Goal: Task Accomplishment & Management: Use online tool/utility

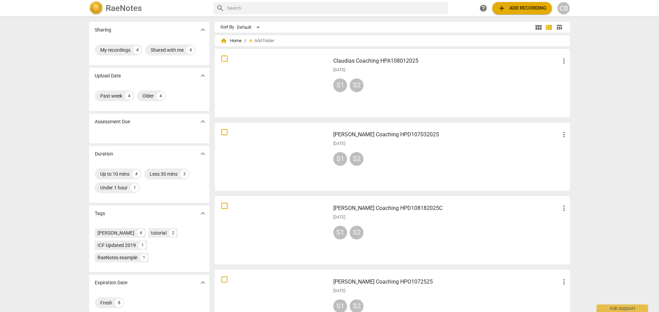
click at [631, 62] on div "Sharing expand_more My recordings 4 Shared with me 4 Upload Date expand_more Pa…" at bounding box center [329, 164] width 659 height 295
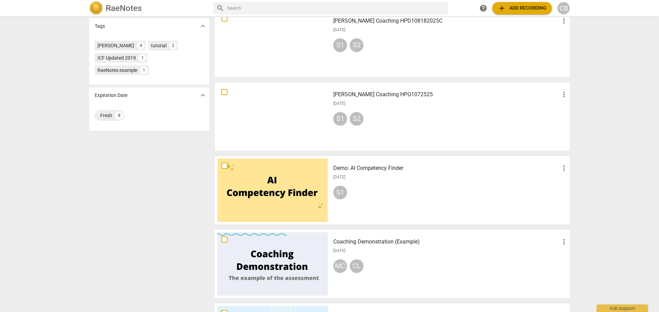
scroll to position [69, 0]
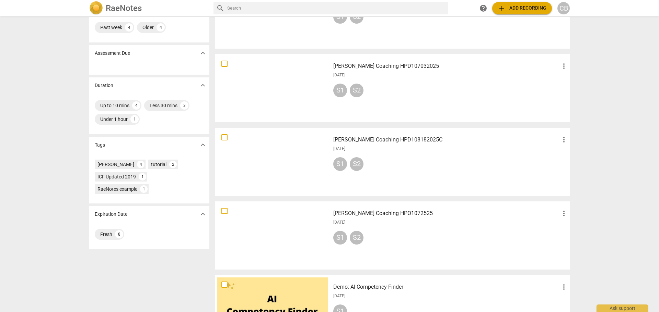
click at [390, 233] on div "S1 S2" at bounding box center [450, 239] width 235 height 16
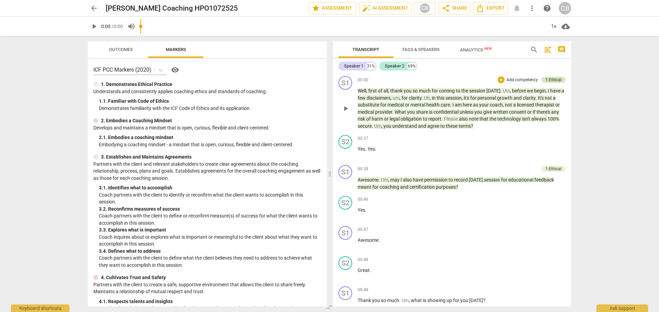
click at [551, 78] on div "1.Ethical" at bounding box center [553, 80] width 16 height 6
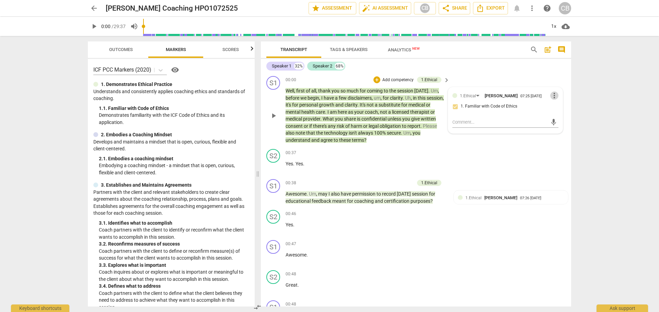
click at [550, 98] on span "more_vert" at bounding box center [554, 96] width 8 height 8
click at [557, 112] on li "Delete" at bounding box center [559, 109] width 24 height 13
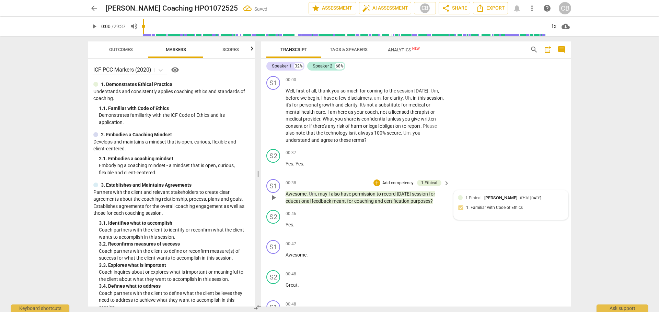
click at [498, 200] on span "[PERSON_NAME]" at bounding box center [500, 198] width 33 height 5
click at [550, 200] on span "more_vert" at bounding box center [554, 199] width 8 height 8
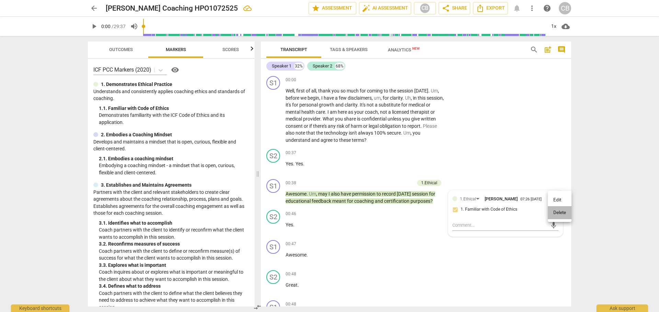
click at [559, 218] on li "Delete" at bounding box center [559, 212] width 24 height 13
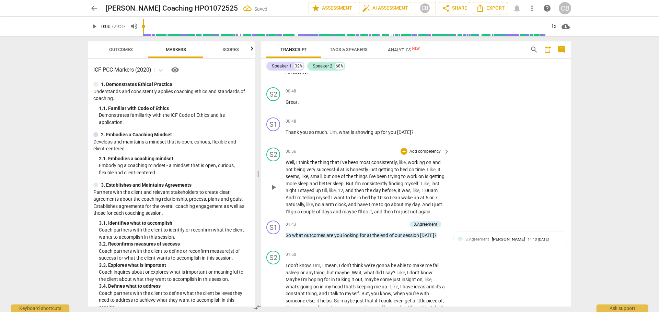
scroll to position [274, 0]
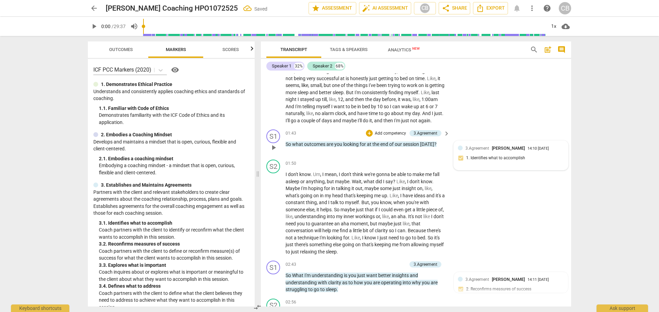
click at [549, 151] on div "3.Agreement [PERSON_NAME] 14:10 [DATE] 1. Identifies what to accomplish" at bounding box center [510, 155] width 114 height 29
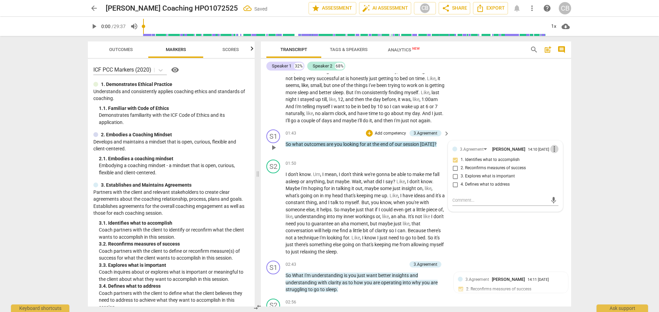
click at [554, 153] on span "more_vert" at bounding box center [554, 149] width 8 height 8
click at [554, 173] on li "Delete" at bounding box center [559, 170] width 24 height 13
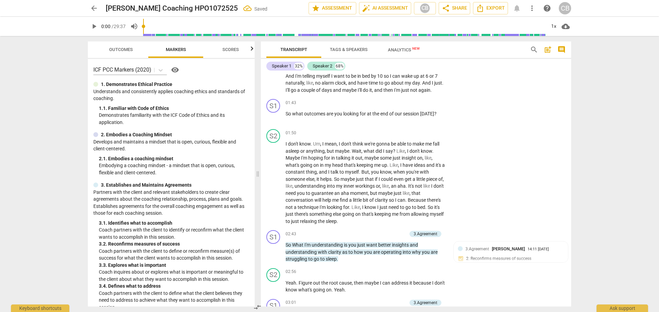
scroll to position [412, 0]
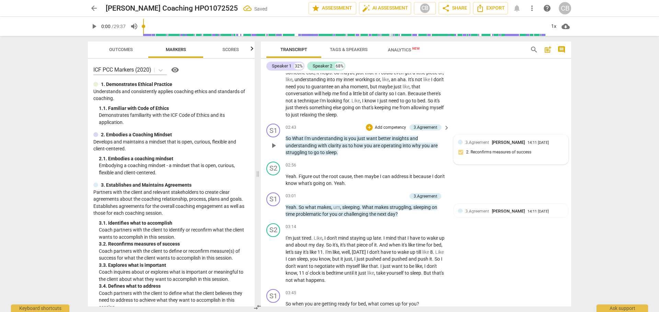
click at [557, 146] on div "3.Agreement [PERSON_NAME] 14:11 [DATE]" at bounding box center [514, 142] width 98 height 7
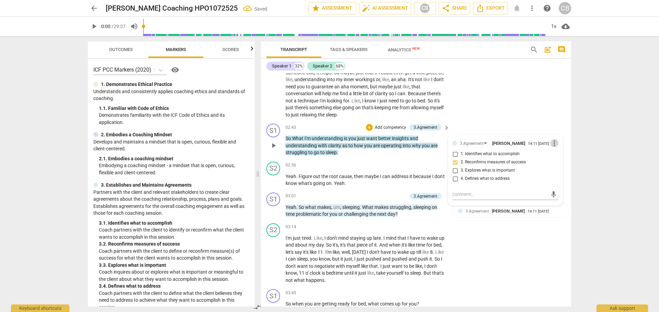
click at [554, 147] on span "more_vert" at bounding box center [554, 143] width 8 height 8
click at [564, 163] on li "Delete" at bounding box center [559, 164] width 24 height 13
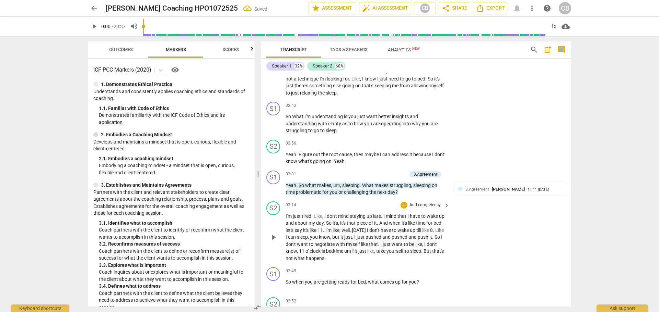
scroll to position [446, 0]
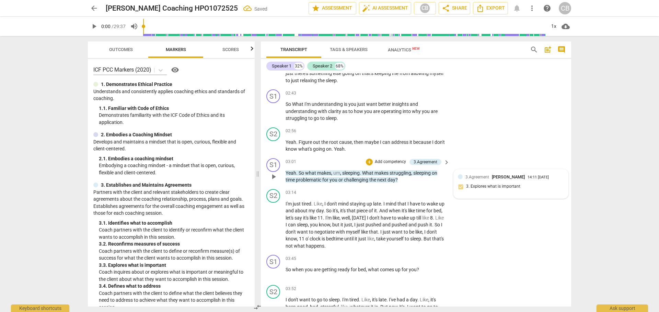
click at [550, 189] on div "3.Agreement [PERSON_NAME] 14:11 [DATE] 3. Explores what is important" at bounding box center [511, 184] width 106 height 21
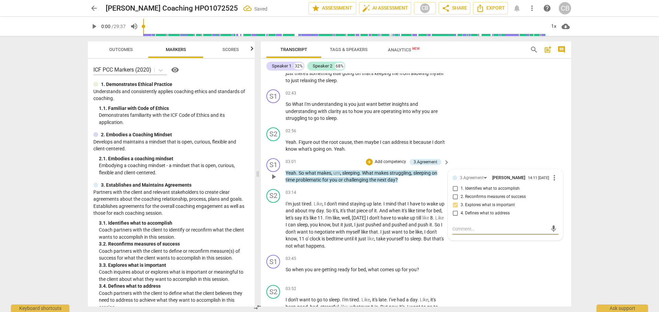
click at [551, 182] on span "more_vert" at bounding box center [554, 178] width 8 height 8
click at [558, 201] on li "Delete" at bounding box center [559, 198] width 24 height 13
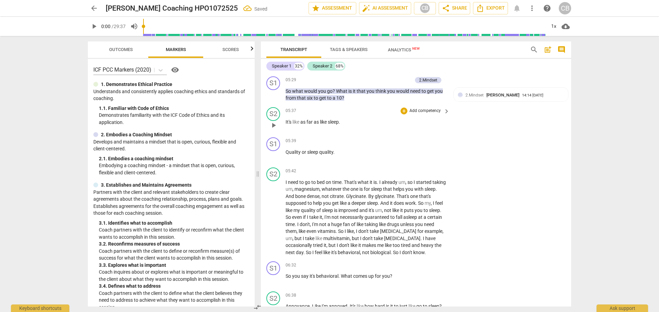
scroll to position [823, 0]
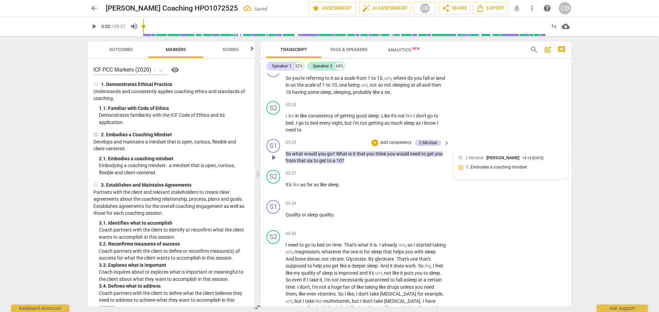
click at [543, 161] on div "14:14 [DATE]" at bounding box center [532, 158] width 21 height 4
click at [554, 163] on span "more_vert" at bounding box center [554, 159] width 8 height 8
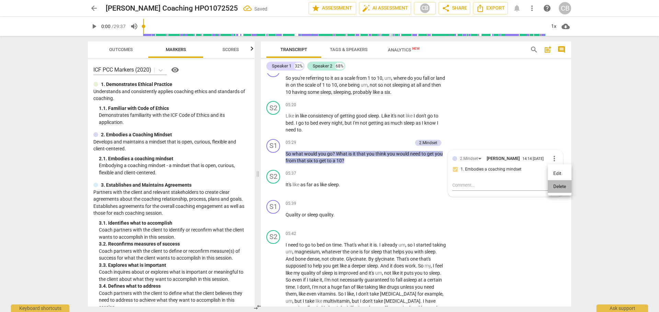
click at [559, 187] on li "Delete" at bounding box center [559, 186] width 24 height 13
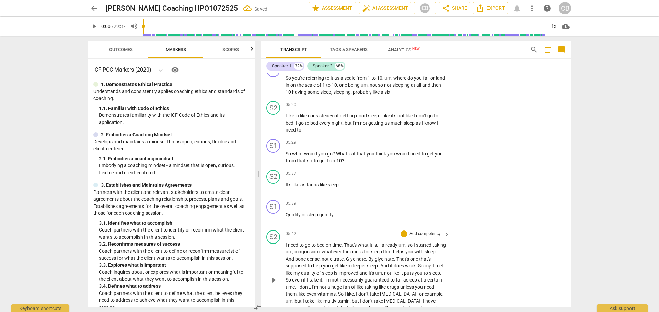
click at [537, 264] on div "S2 play_arrow pause 05:42 + Add competency keyboard_arrow_right I need to go to…" at bounding box center [416, 275] width 310 height 94
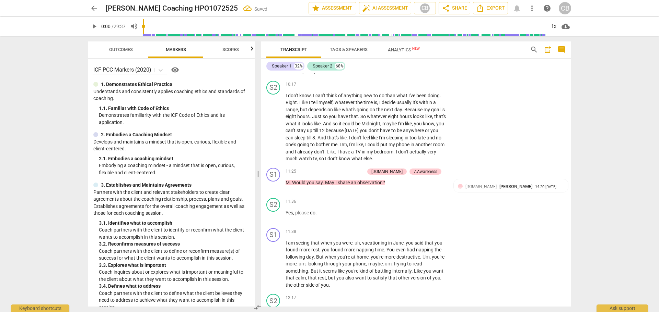
scroll to position [1818, 0]
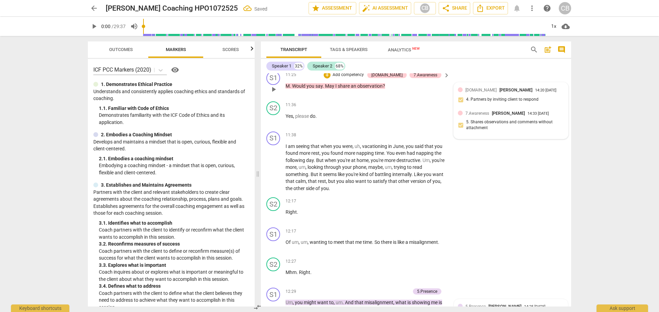
click at [512, 93] on div "[DOMAIN_NAME] [PERSON_NAME]" at bounding box center [500, 90] width 70 height 7
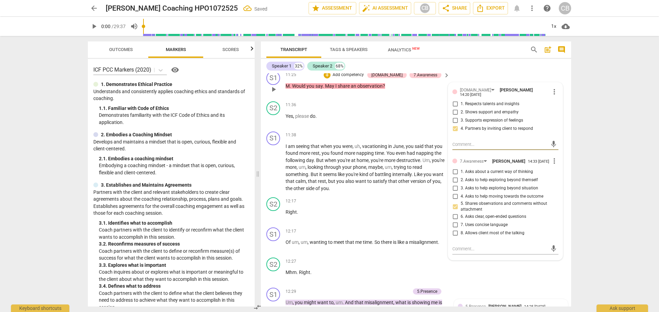
click at [552, 96] on span "more_vert" at bounding box center [554, 92] width 8 height 8
click at [556, 131] on li "Delete" at bounding box center [559, 131] width 24 height 13
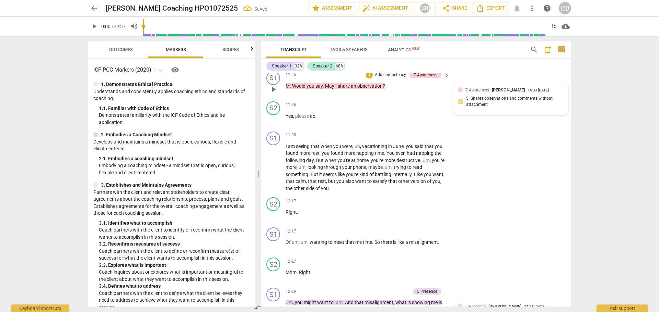
click at [548, 93] on div "14:33 [DATE]" at bounding box center [537, 90] width 21 height 4
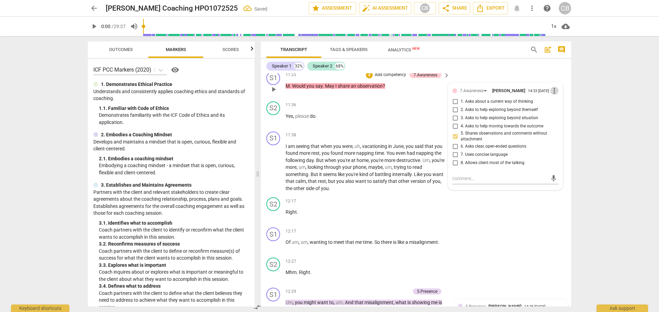
click at [555, 95] on span "more_vert" at bounding box center [554, 91] width 8 height 8
click at [560, 135] on li "Delete" at bounding box center [559, 133] width 24 height 13
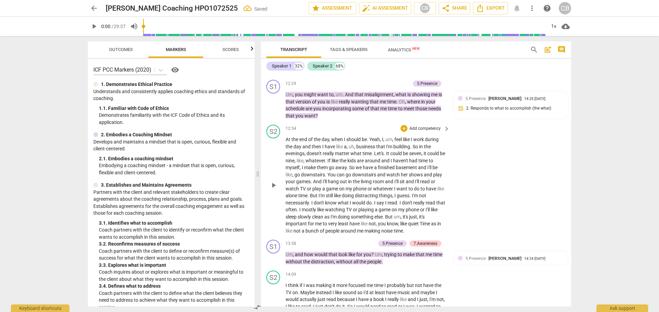
scroll to position [2024, 0]
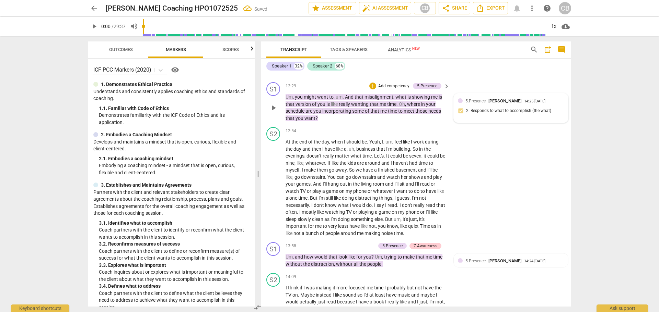
click at [527, 119] on div "5.Presence [PERSON_NAME] 14:25 [DATE] 2. Responds to what to accomplish (the wh…" at bounding box center [511, 108] width 106 height 21
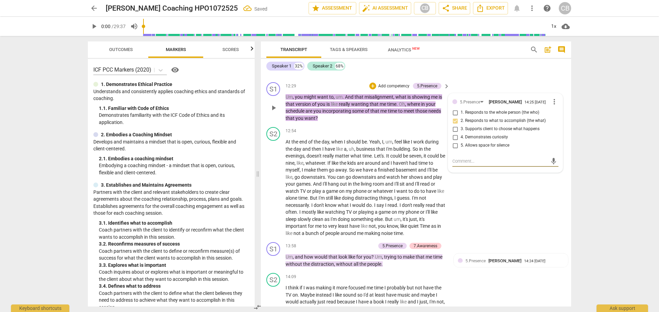
click at [552, 106] on span "more_vert" at bounding box center [554, 102] width 8 height 8
click at [552, 131] on li "Edit" at bounding box center [559, 131] width 24 height 13
click at [553, 107] on span "more_vert" at bounding box center [554, 102] width 8 height 8
drag, startPoint x: 556, startPoint y: 144, endPoint x: 357, endPoint y: 27, distance: 230.1
click at [556, 145] on li "Delete" at bounding box center [559, 143] width 24 height 13
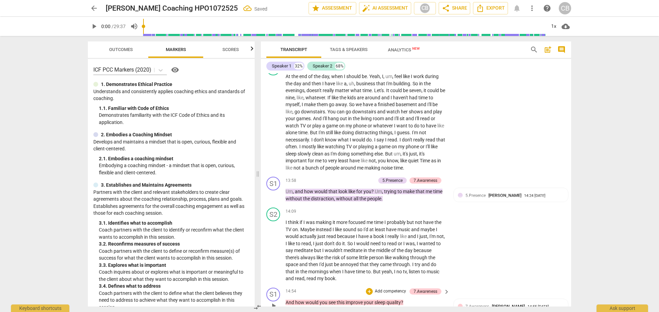
scroll to position [2161, 0]
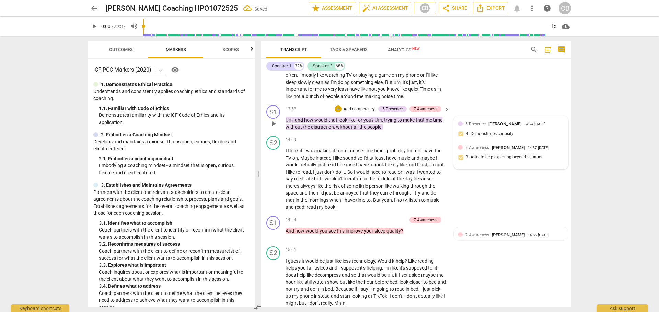
click at [525, 127] on div "14:24 [DATE]" at bounding box center [534, 124] width 21 height 4
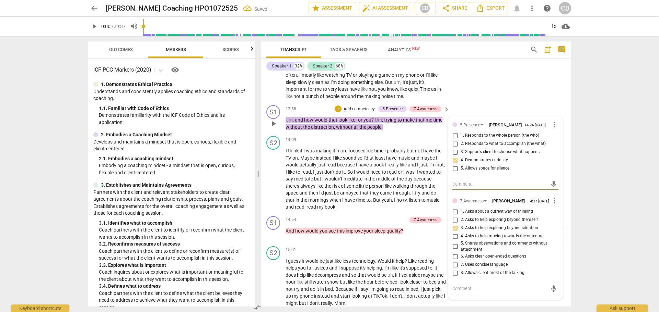
click at [550, 129] on span "more_vert" at bounding box center [554, 125] width 8 height 8
click at [561, 172] on li "Delete" at bounding box center [559, 167] width 24 height 13
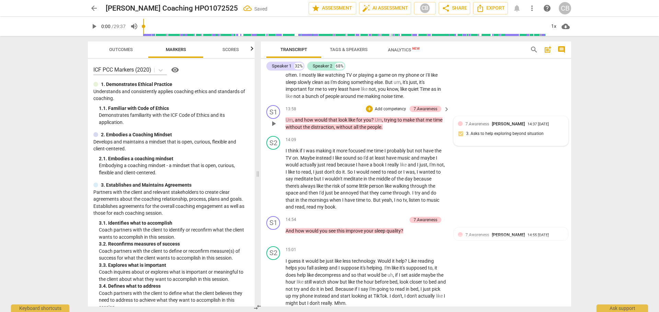
click at [548, 127] on div "14:37 [DATE]" at bounding box center [537, 124] width 21 height 4
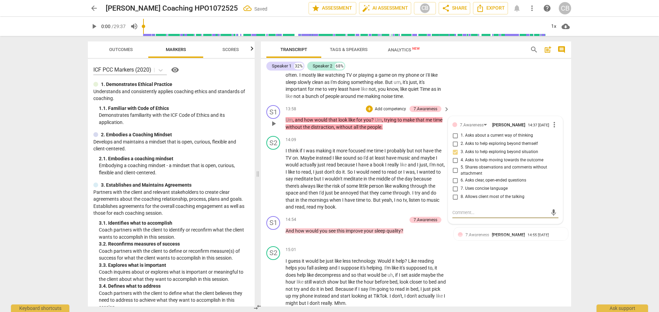
click at [553, 129] on span "more_vert" at bounding box center [554, 125] width 8 height 8
click at [560, 169] on li "Delete" at bounding box center [559, 167] width 24 height 13
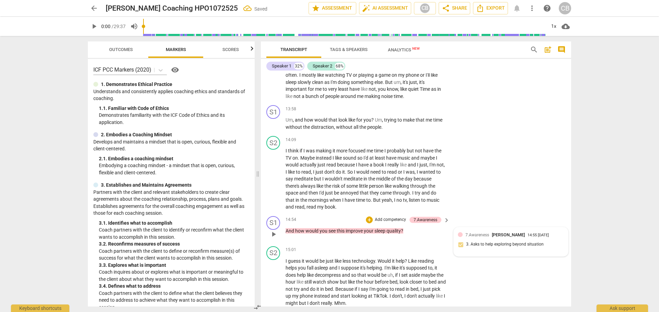
click at [548, 238] on div "14:55 [DATE]" at bounding box center [537, 236] width 21 height 4
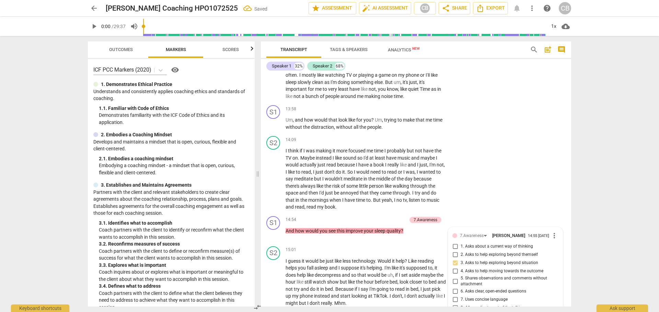
scroll to position [2325, 0]
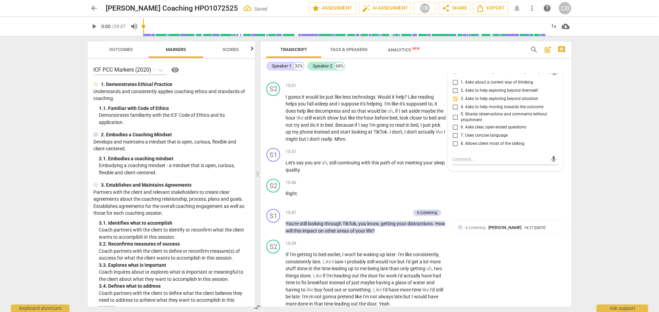
click at [550, 76] on span "more_vert" at bounding box center [554, 72] width 8 height 8
click at [567, 119] on li "Delete" at bounding box center [559, 113] width 24 height 13
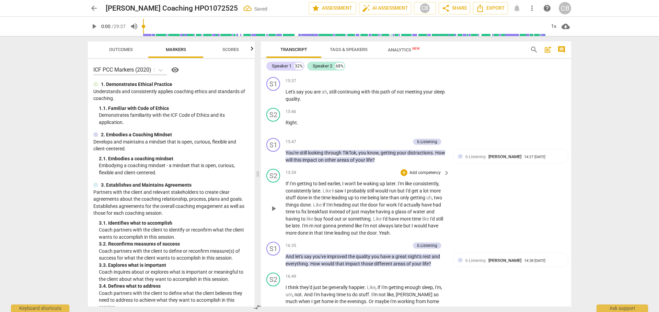
scroll to position [2462, 0]
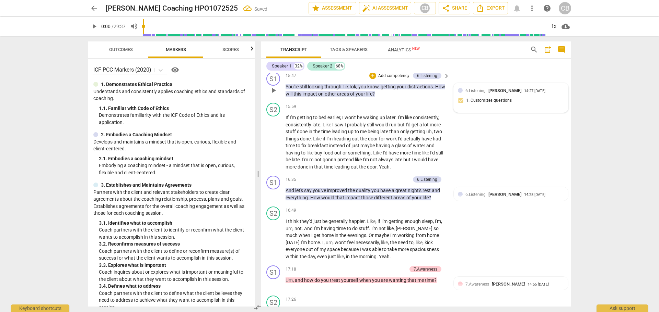
click at [535, 94] on div "6.Listening [PERSON_NAME] 14:27 [DATE]" at bounding box center [514, 90] width 98 height 7
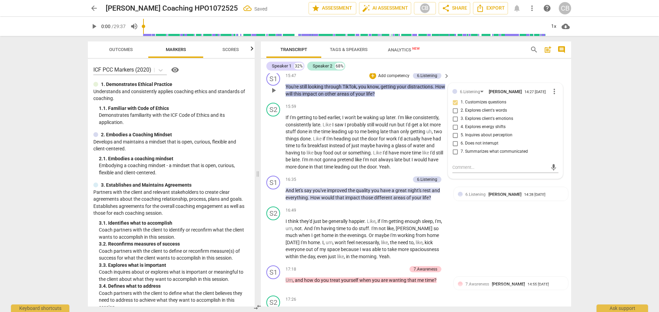
drag, startPoint x: 556, startPoint y: 122, endPoint x: 552, endPoint y: 122, distance: 4.5
click at [555, 122] on div "6.Listening [PERSON_NAME] 14:27 [DATE] more_vert 1. Customizes questions 2. Exp…" at bounding box center [505, 130] width 114 height 95
click at [552, 96] on span "more_vert" at bounding box center [554, 91] width 8 height 8
click at [553, 137] on li "Delete" at bounding box center [559, 133] width 24 height 13
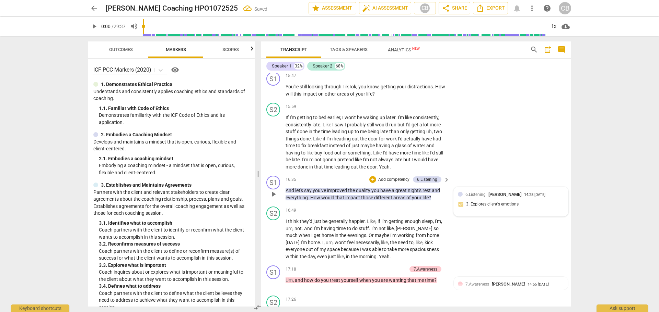
click at [545, 198] on div "14:28 [DATE]" at bounding box center [534, 195] width 21 height 4
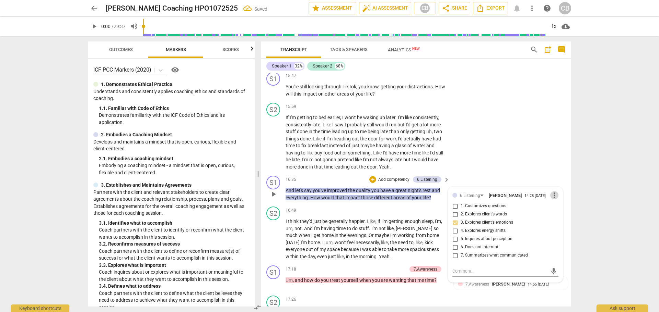
click at [554, 200] on span "more_vert" at bounding box center [554, 195] width 8 height 8
click at [559, 239] on li "Delete" at bounding box center [559, 237] width 24 height 13
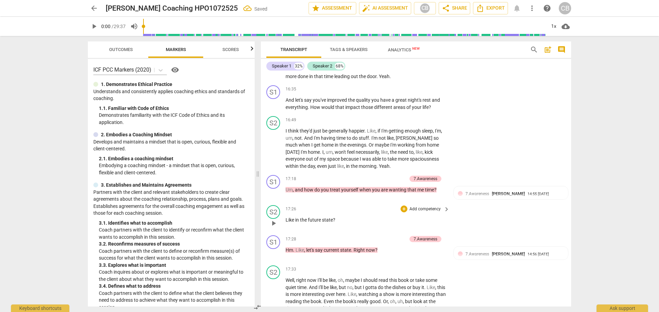
scroll to position [2634, 0]
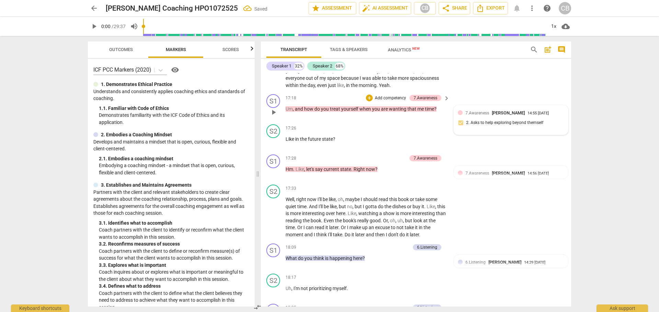
click at [512, 135] on div "7.Awareness [PERSON_NAME] 14:55 [DATE] 2. Asks to help exploring beyond themself" at bounding box center [510, 120] width 114 height 29
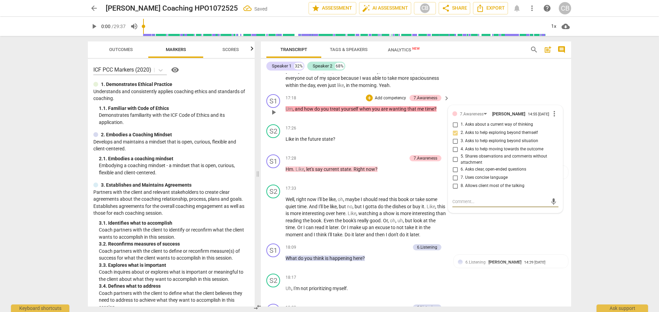
click at [550, 118] on span "more_vert" at bounding box center [554, 114] width 8 height 8
drag, startPoint x: 555, startPoint y: 156, endPoint x: 360, endPoint y: 25, distance: 234.8
click at [555, 156] on li "Delete" at bounding box center [559, 156] width 24 height 13
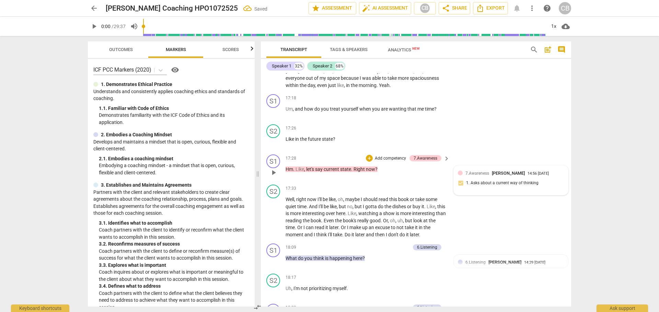
click at [541, 191] on div "7.Awareness [PERSON_NAME] 14:56 [DATE] 1. Asks about a current way of thinking" at bounding box center [511, 180] width 106 height 21
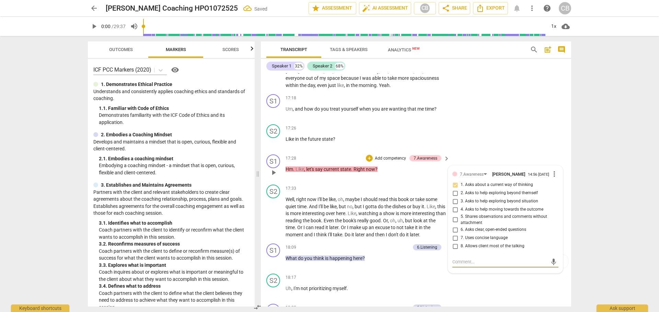
click at [554, 178] on span "more_vert" at bounding box center [554, 174] width 8 height 8
drag, startPoint x: 557, startPoint y: 216, endPoint x: 362, endPoint y: 27, distance: 271.9
click at [558, 216] on li "Delete" at bounding box center [559, 216] width 24 height 13
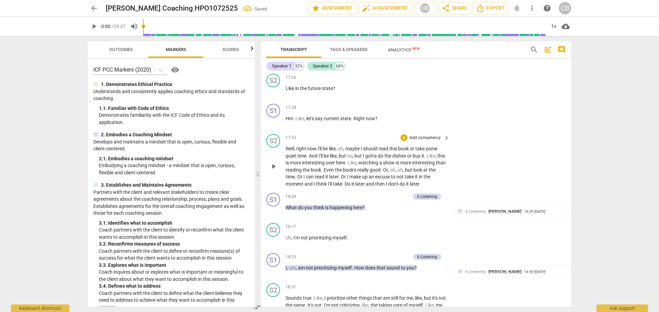
scroll to position [2805, 0]
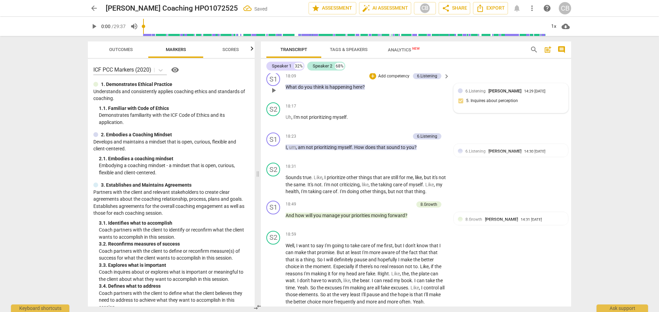
click at [523, 109] on div "6.Listening [PERSON_NAME] 14:29 [DATE] 5. Inquires about perception" at bounding box center [511, 98] width 106 height 21
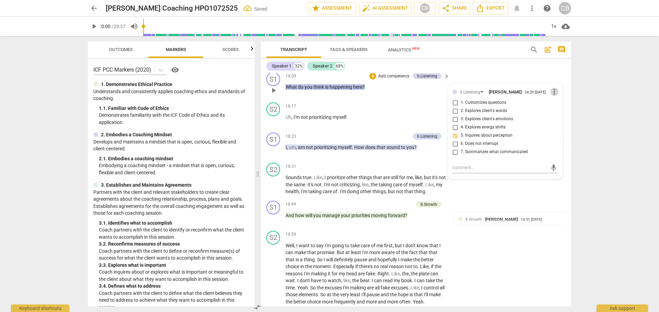
click at [550, 96] on span "more_vert" at bounding box center [554, 92] width 8 height 8
click at [560, 139] on li "Delete" at bounding box center [559, 141] width 24 height 13
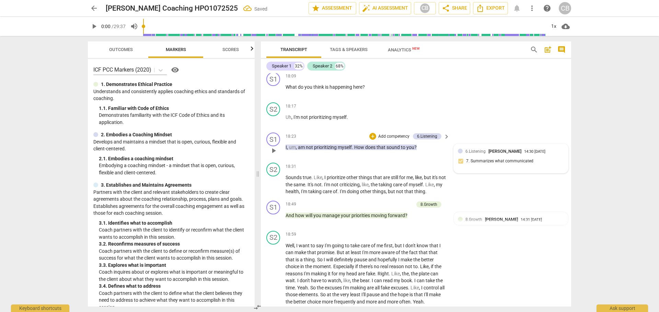
click at [542, 155] on div "6.Listening [PERSON_NAME] 14:30 [DATE]" at bounding box center [514, 151] width 98 height 7
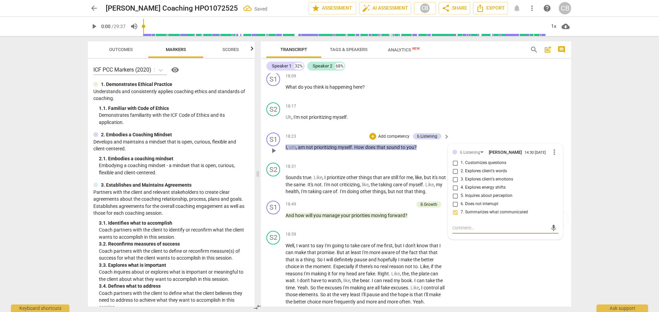
click at [555, 156] on span "more_vert" at bounding box center [554, 152] width 8 height 8
click at [556, 200] on li "Delete" at bounding box center [559, 201] width 24 height 13
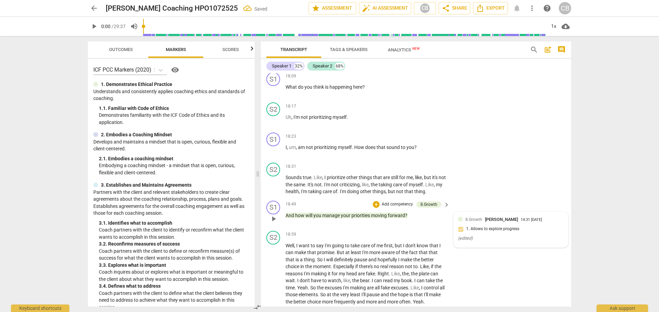
click at [548, 223] on div "8.Growth [PERSON_NAME] 14:31 [DATE]" at bounding box center [514, 219] width 98 height 7
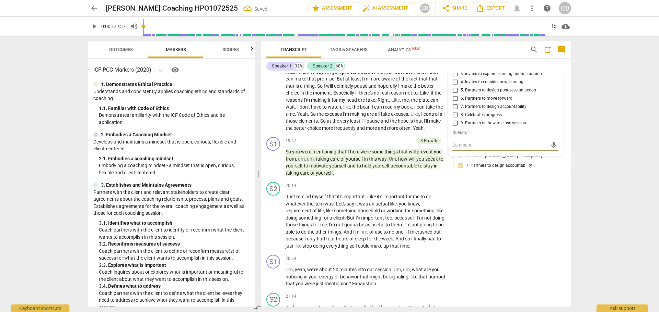
click at [552, 51] on span "more_vert" at bounding box center [554, 47] width 8 height 8
click at [558, 104] on li "Delete" at bounding box center [559, 102] width 24 height 13
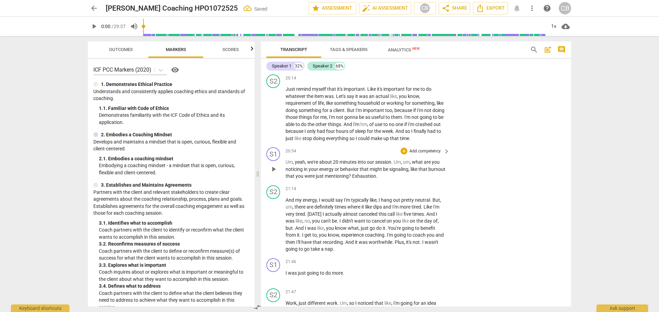
scroll to position [3048, 0]
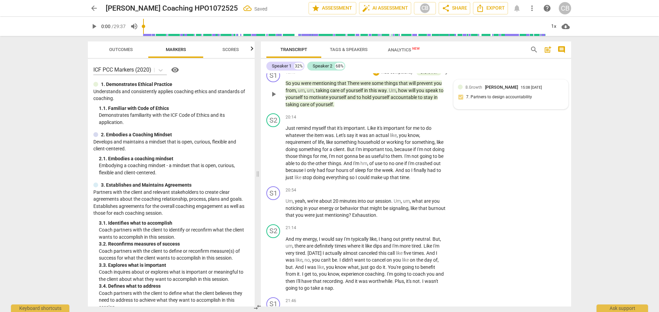
click at [554, 105] on div "8.Growth [PERSON_NAME] 15:08 [DATE] 7. Partners to design accountability" at bounding box center [511, 94] width 106 height 21
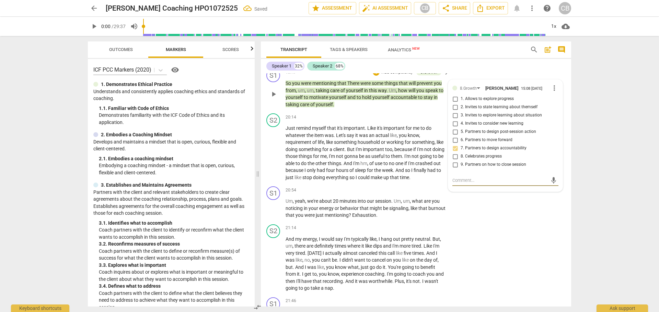
click at [554, 92] on span "more_vert" at bounding box center [554, 88] width 8 height 8
click at [564, 145] on li "Delete" at bounding box center [559, 144] width 24 height 13
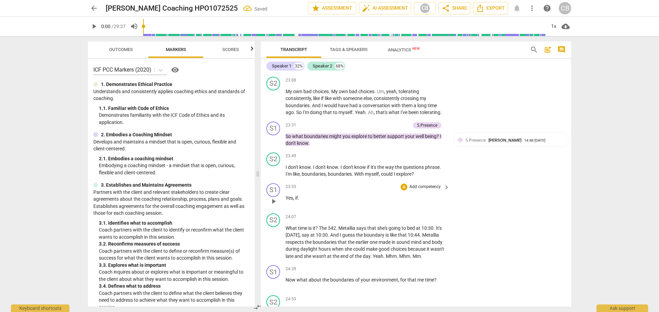
scroll to position [3494, 0]
click at [500, 66] on span "[PERSON_NAME]" at bounding box center [501, 63] width 33 height 5
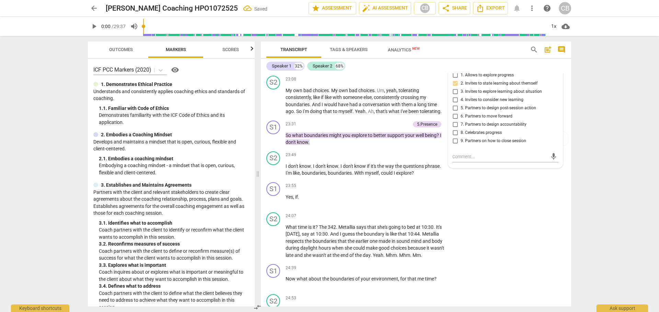
click at [553, 69] on span "more_vert" at bounding box center [554, 64] width 8 height 8
click at [562, 124] on li "Delete" at bounding box center [559, 120] width 24 height 13
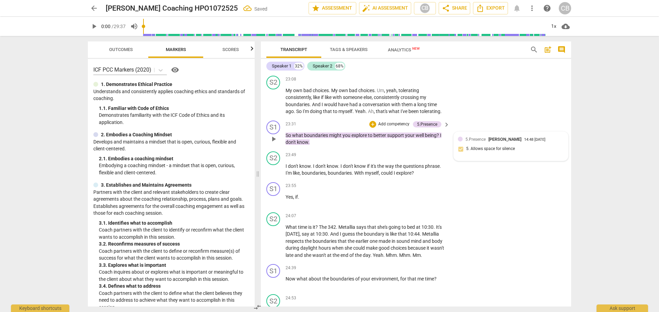
click at [538, 157] on div "5.Presence [PERSON_NAME] 14:48 [DATE] 5. Allows space for silence" at bounding box center [511, 146] width 106 height 21
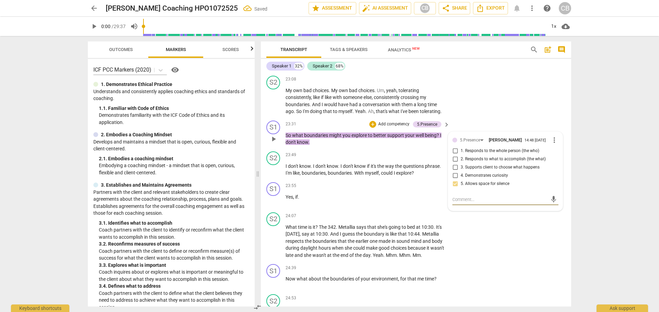
click at [554, 144] on div "5.Presence [PERSON_NAME] 14:48 [DATE] more_vert" at bounding box center [505, 140] width 106 height 8
click at [553, 144] on span "more_vert" at bounding box center [554, 140] width 8 height 8
click at [559, 197] on li "Delete" at bounding box center [559, 196] width 24 height 13
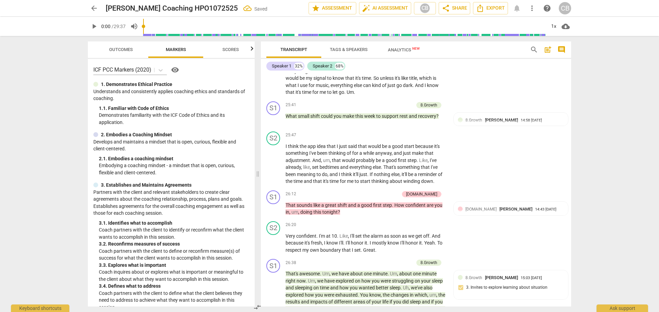
scroll to position [3837, 0]
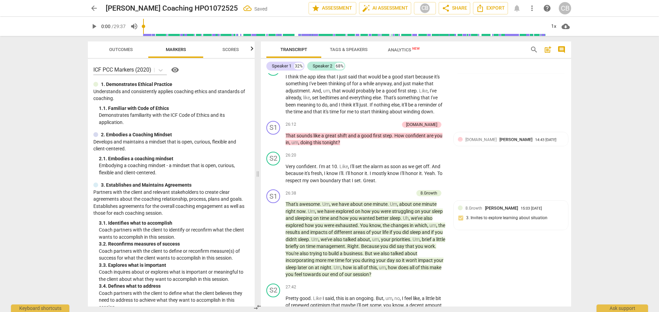
click at [498, 53] on span "[PERSON_NAME]" at bounding box center [501, 50] width 33 height 5
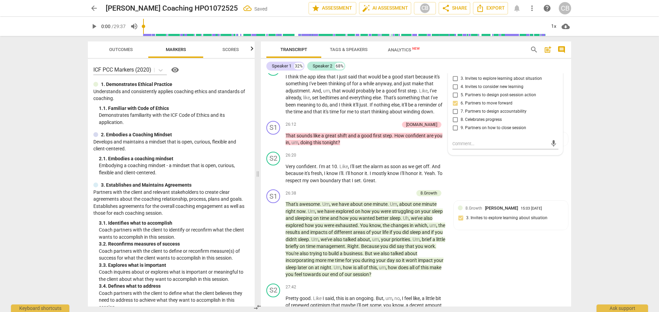
click at [555, 56] on span "more_vert" at bounding box center [554, 51] width 8 height 8
click at [553, 107] on li "Delete" at bounding box center [559, 107] width 24 height 13
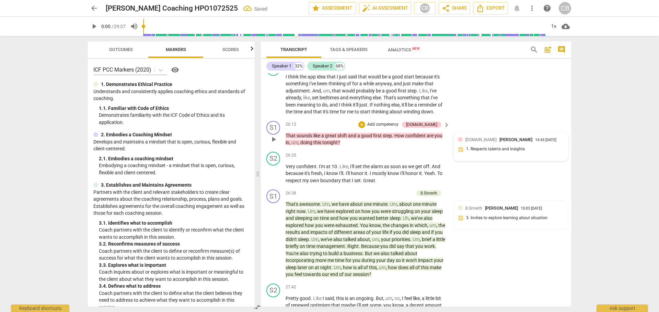
click at [546, 143] on div "[DOMAIN_NAME] [PERSON_NAME] 14:43 [DATE]" at bounding box center [514, 140] width 98 height 7
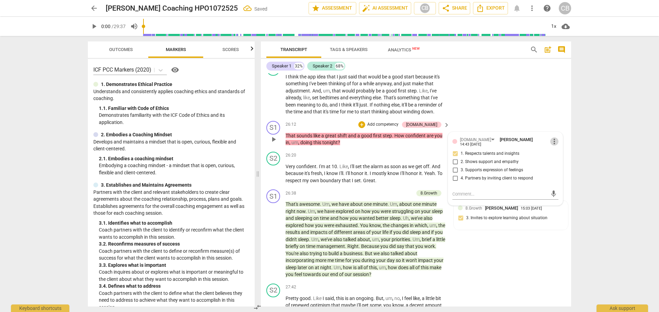
click at [552, 146] on span "more_vert" at bounding box center [554, 142] width 8 height 8
click at [560, 196] on li "Delete" at bounding box center [559, 195] width 24 height 13
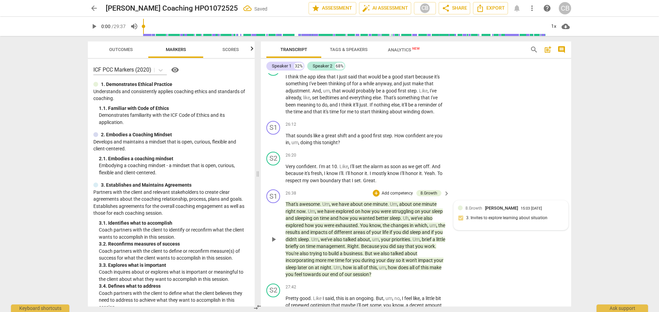
click at [547, 226] on div "8.Growth [PERSON_NAME] 15:03 [DATE] 3. Invites to explore learning about situat…" at bounding box center [511, 215] width 106 height 21
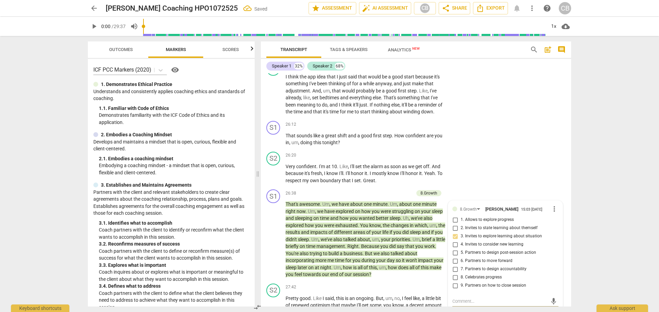
scroll to position [3993, 0]
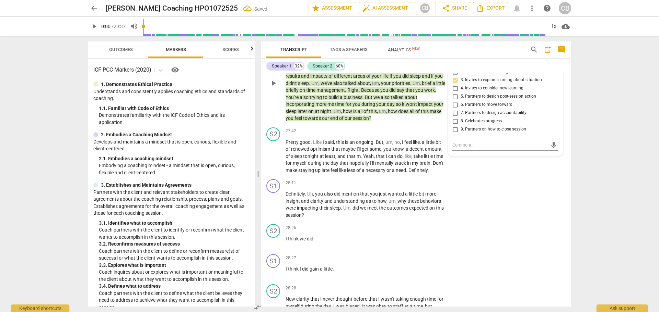
click at [550, 57] on span "more_vert" at bounding box center [554, 53] width 8 height 8
click at [560, 110] on li "Delete" at bounding box center [559, 109] width 24 height 13
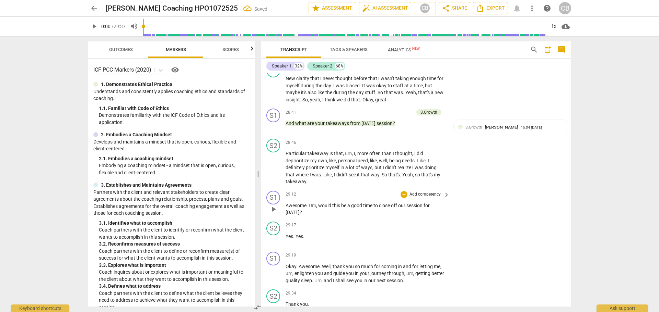
scroll to position [4268, 0]
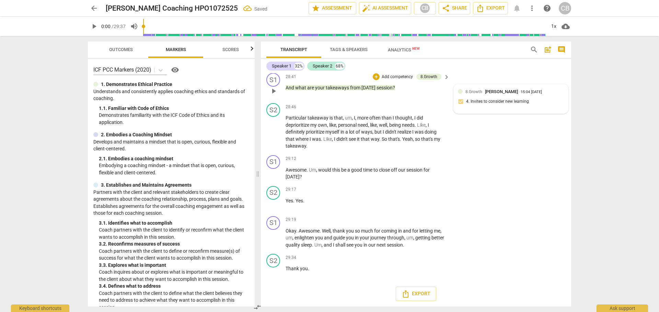
click at [522, 95] on div "8.Growth [PERSON_NAME] 15:04 [DATE]" at bounding box center [514, 91] width 98 height 7
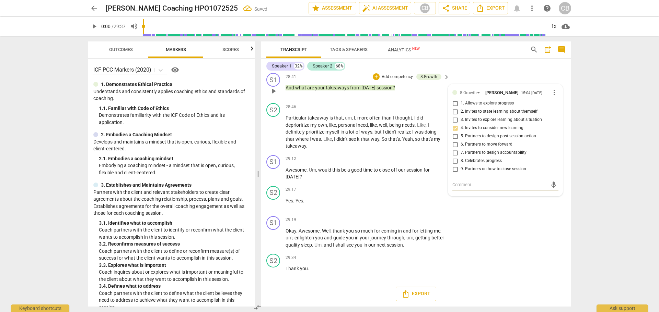
click at [554, 97] on span "more_vert" at bounding box center [554, 92] width 8 height 8
click at [557, 131] on li "Delete" at bounding box center [559, 131] width 24 height 13
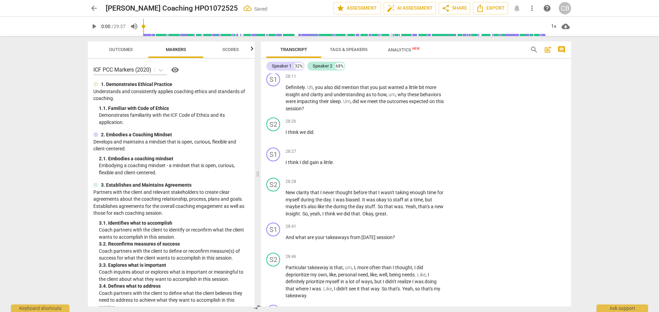
scroll to position [3949, 0]
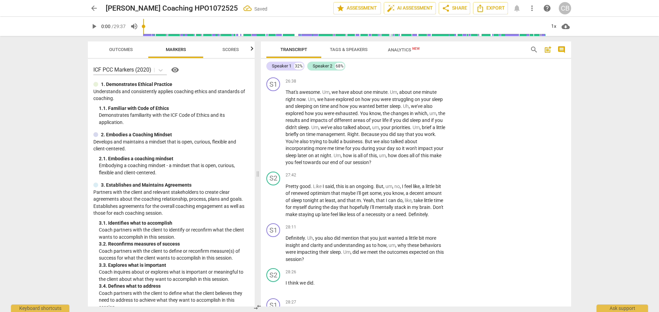
click at [97, 5] on span "arrow_back" at bounding box center [94, 8] width 8 height 8
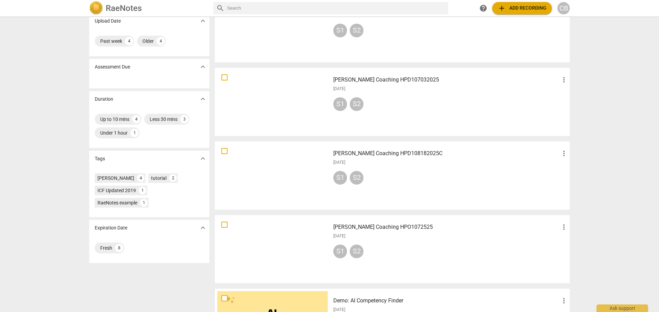
scroll to position [137, 0]
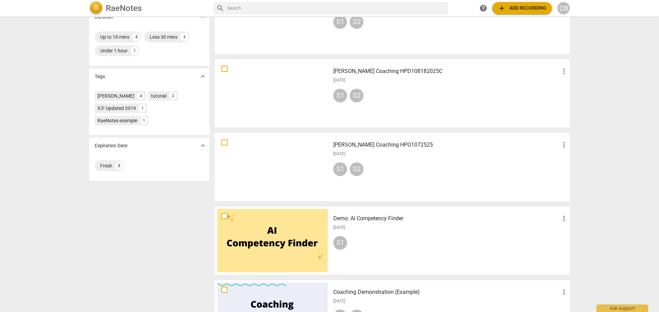
click at [414, 97] on div "S1 S2" at bounding box center [450, 97] width 235 height 16
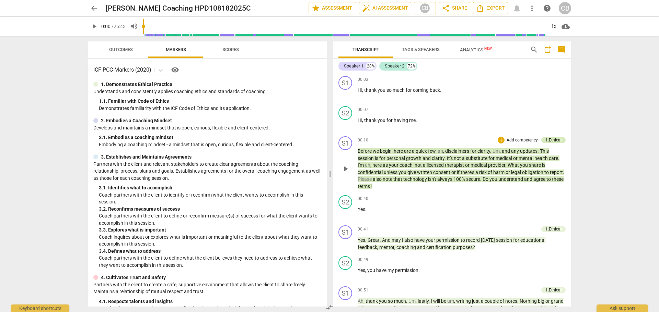
click at [552, 141] on div "1.Ethical" at bounding box center [553, 140] width 16 height 6
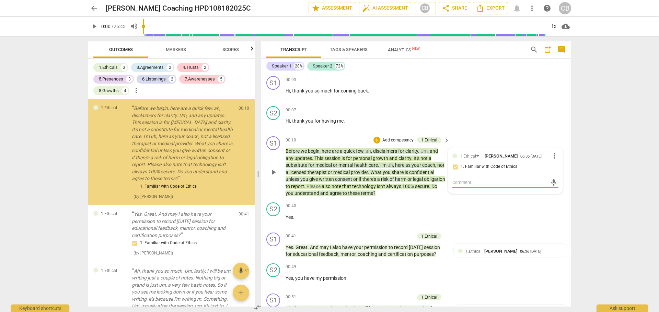
click at [553, 160] on span "more_vert" at bounding box center [554, 156] width 8 height 8
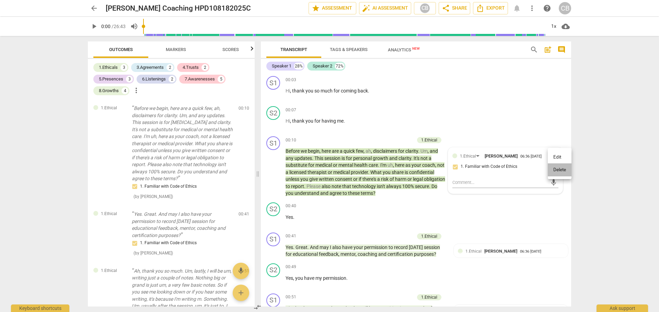
click at [555, 170] on li "Delete" at bounding box center [559, 170] width 24 height 13
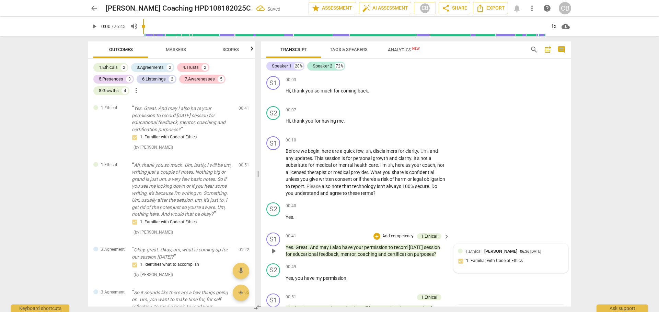
click at [530, 251] on div "06:36 [DATE]" at bounding box center [530, 252] width 21 height 4
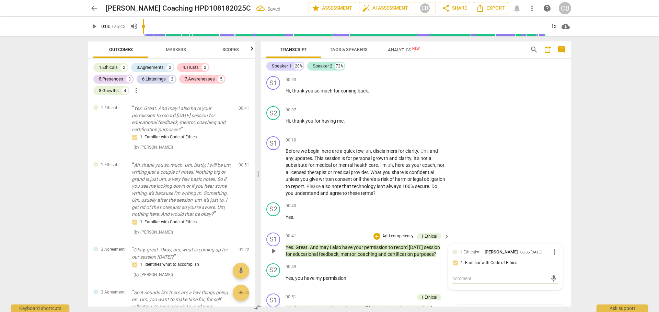
click at [555, 255] on span "more_vert" at bounding box center [554, 252] width 8 height 8
drag, startPoint x: 556, startPoint y: 250, endPoint x: 558, endPoint y: 267, distance: 16.2
click at [558, 267] on ul "Edit Delete" at bounding box center [559, 259] width 24 height 31
click at [558, 265] on li "Delete" at bounding box center [559, 266] width 24 height 13
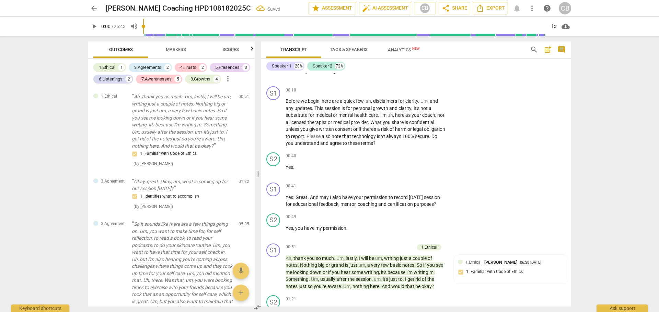
scroll to position [171, 0]
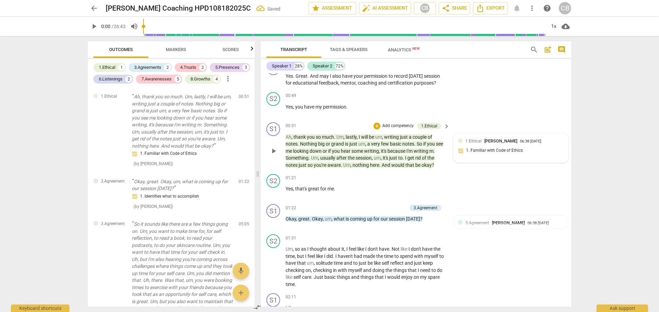
click at [537, 156] on div "1.Ethical [PERSON_NAME] 06:38 [DATE] 1. Familiar with Code of Ethics" at bounding box center [511, 148] width 106 height 21
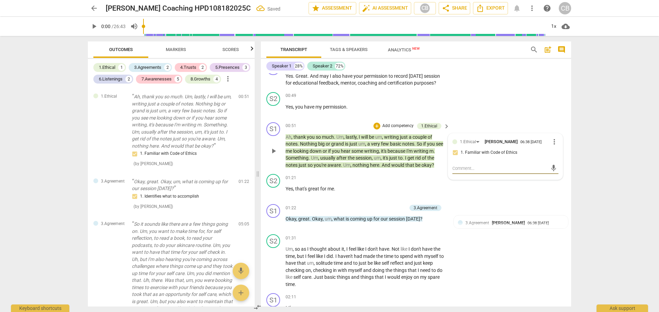
click at [552, 142] on span "more_vert" at bounding box center [554, 142] width 8 height 8
click at [552, 155] on li "Delete" at bounding box center [559, 156] width 24 height 13
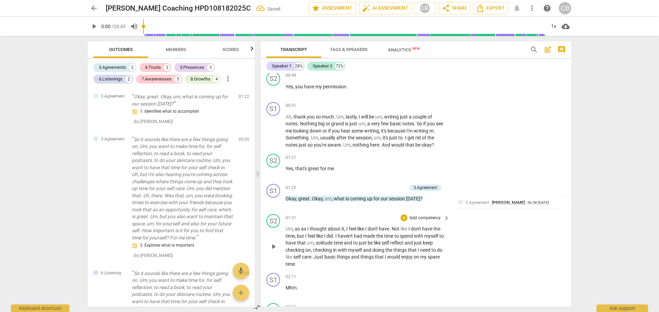
scroll to position [240, 0]
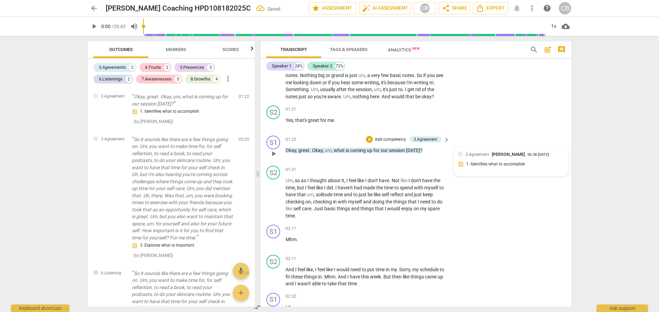
click at [521, 151] on div "3.Agreement [PERSON_NAME] 06:38 [DATE] 1. Identifies what to accomplish" at bounding box center [510, 161] width 114 height 29
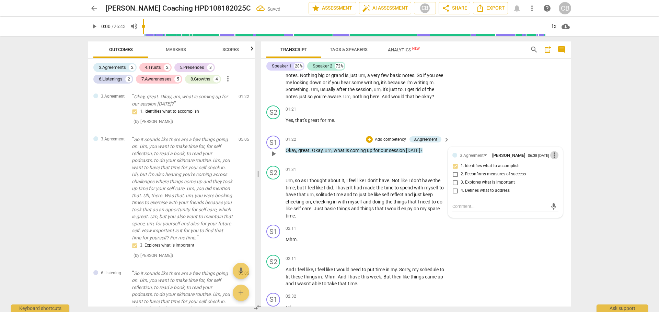
click at [551, 158] on span "more_vert" at bounding box center [554, 155] width 8 height 8
click at [556, 172] on li "Delete" at bounding box center [559, 169] width 24 height 13
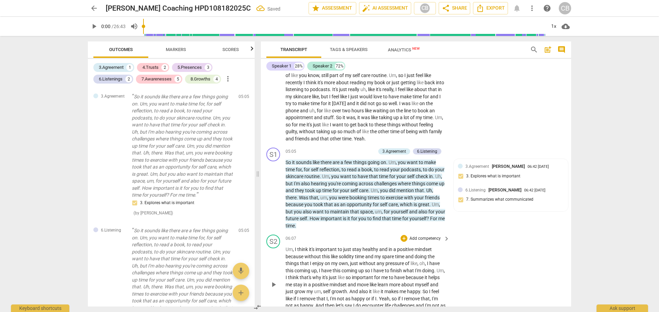
scroll to position [720, 0]
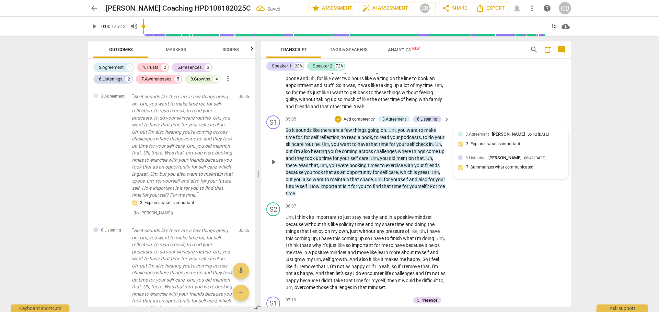
click at [541, 153] on div "3.Agreement [PERSON_NAME] 06:42 [DATE] 3. Explores what is important 6.Listenin…" at bounding box center [510, 153] width 114 height 52
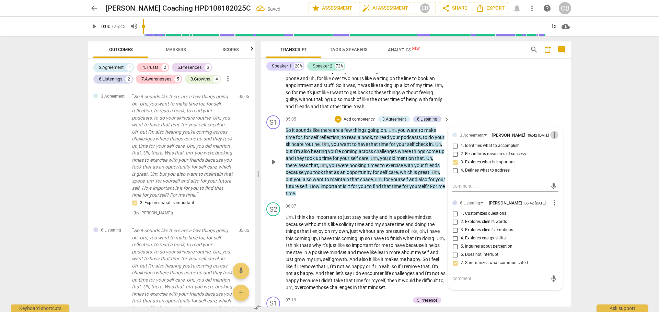
click at [550, 135] on span "more_vert" at bounding box center [554, 135] width 8 height 8
click at [560, 149] on li "Delete" at bounding box center [559, 149] width 24 height 13
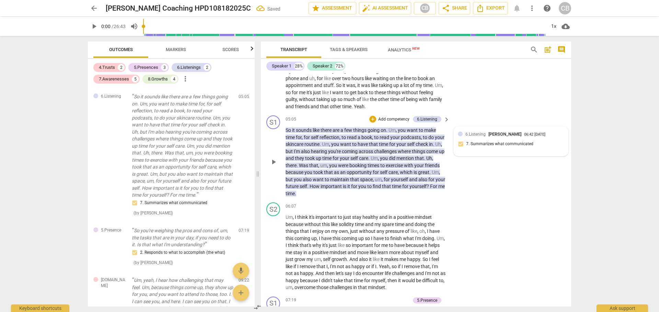
drag, startPoint x: 529, startPoint y: 140, endPoint x: 536, endPoint y: 146, distance: 8.7
click at [536, 146] on div "6.Listening [PERSON_NAME] 06:42 [DATE] 7. Summarizes what communicated" at bounding box center [511, 141] width 106 height 21
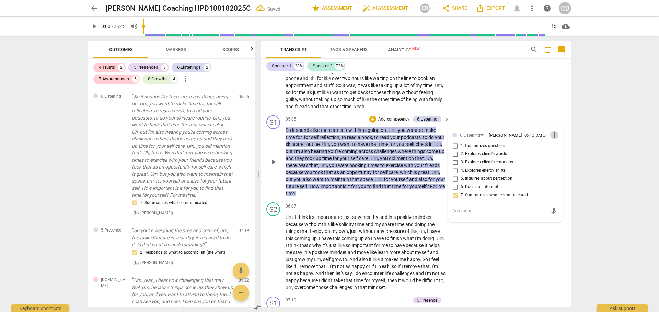
click at [550, 135] on span "more_vert" at bounding box center [554, 135] width 8 height 8
click at [563, 147] on li "Delete" at bounding box center [559, 149] width 24 height 13
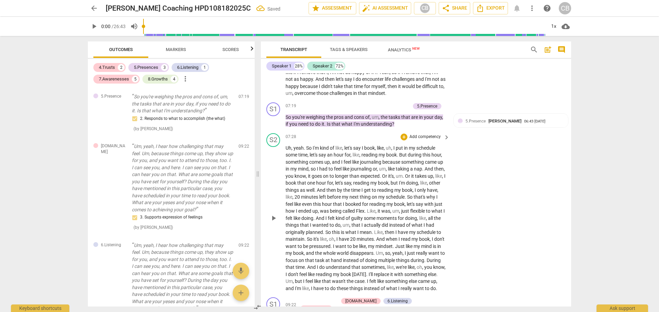
scroll to position [960, 0]
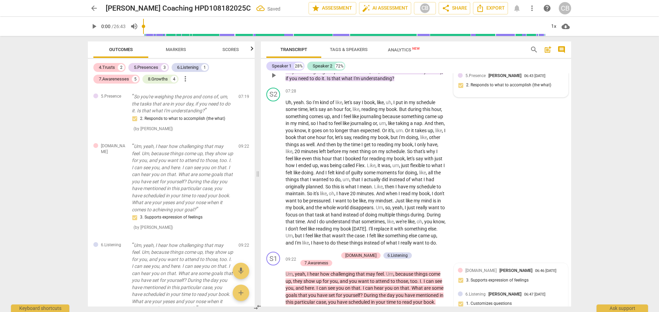
click at [526, 84] on div "5.Presence [PERSON_NAME] 06:43 [DATE] 2. Responds to what to accomplish (the wh…" at bounding box center [511, 82] width 106 height 21
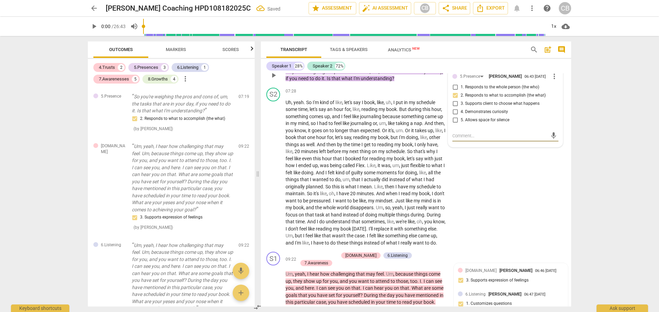
click at [551, 78] on span "more_vert" at bounding box center [554, 76] width 8 height 8
click at [561, 93] on li "Delete" at bounding box center [559, 90] width 24 height 13
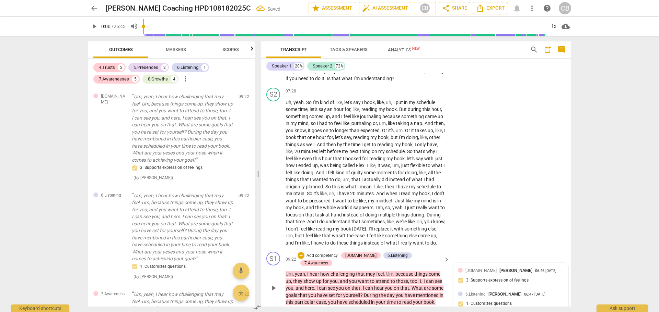
click at [535, 274] on div "06:46 [DATE]" at bounding box center [545, 271] width 21 height 4
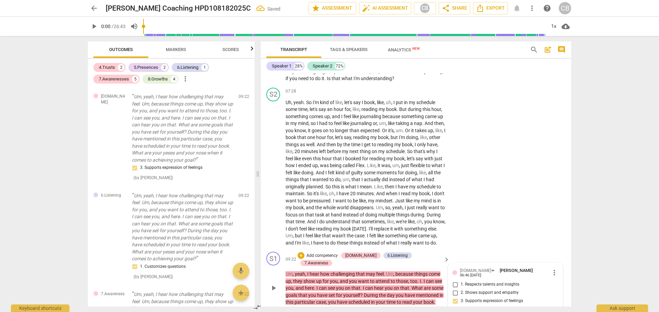
scroll to position [1100, 0]
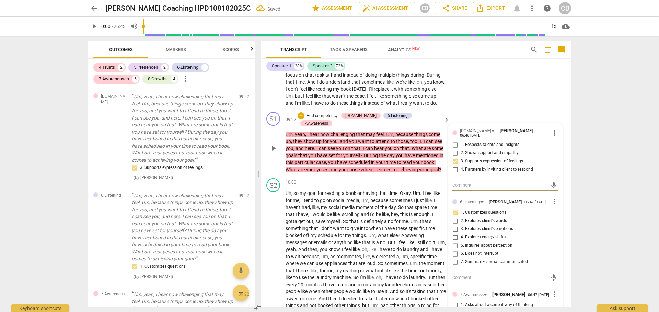
click at [554, 134] on div "[DOMAIN_NAME] [PERSON_NAME] 06:46 [DATE] more_vert 1. Respects talents and insi…" at bounding box center [505, 258] width 114 height 270
click at [554, 137] on span "more_vert" at bounding box center [554, 133] width 8 height 8
click at [557, 153] on li "Delete" at bounding box center [559, 151] width 24 height 13
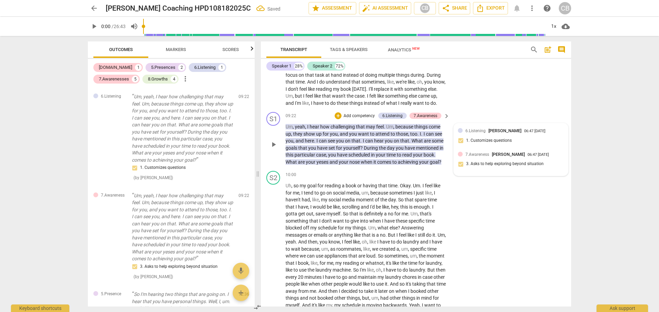
click at [541, 144] on div "6.Listening [PERSON_NAME] 06:47 [DATE] 1. Customizes questions" at bounding box center [511, 138] width 106 height 21
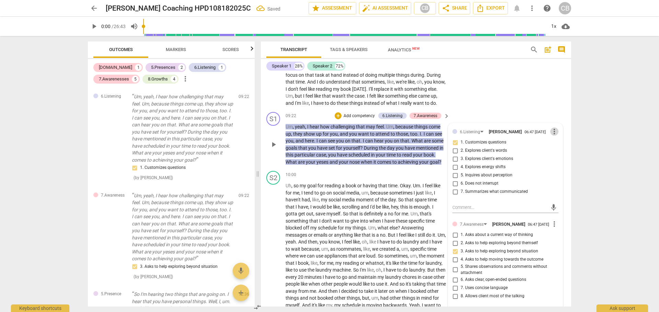
click at [554, 136] on span "more_vert" at bounding box center [554, 132] width 8 height 8
click at [556, 155] on li "Delete" at bounding box center [559, 152] width 24 height 13
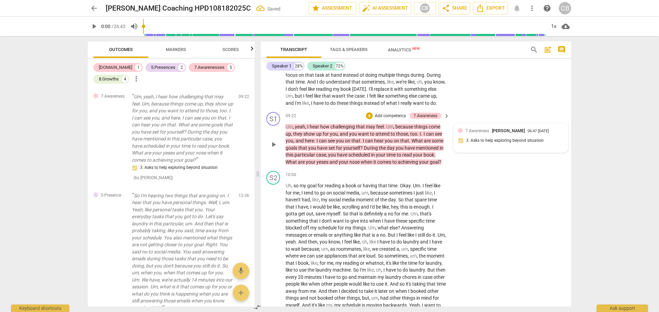
click at [553, 149] on div "7.Awareness [PERSON_NAME] 06:47 [DATE] 3. Asks to help exploring beyond situati…" at bounding box center [511, 138] width 106 height 21
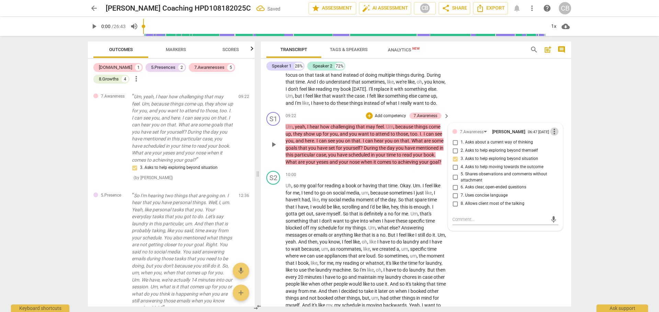
click at [550, 136] on span "more_vert" at bounding box center [554, 132] width 8 height 8
click at [554, 153] on li "Delete" at bounding box center [559, 152] width 24 height 13
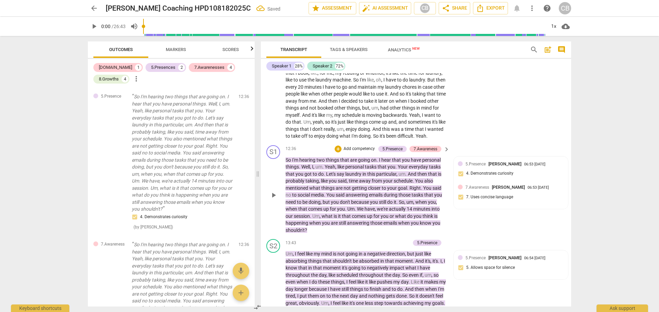
scroll to position [1306, 0]
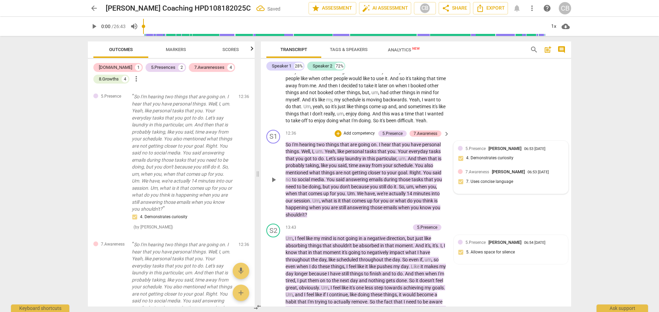
click at [518, 166] on div "5.Presence [PERSON_NAME] 06:53 [DATE] 4. Demonstrates curiosity" at bounding box center [511, 155] width 106 height 21
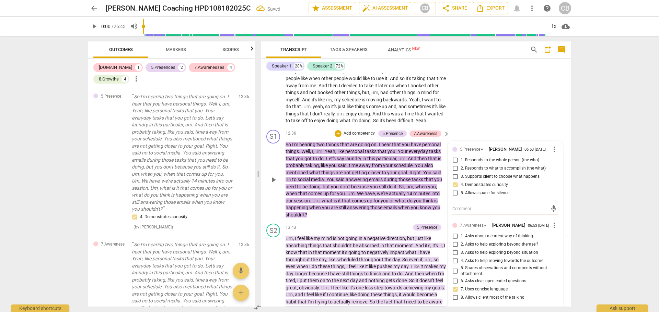
click at [553, 154] on span "more_vert" at bounding box center [554, 149] width 8 height 8
click at [555, 177] on li "Delete" at bounding box center [559, 177] width 24 height 13
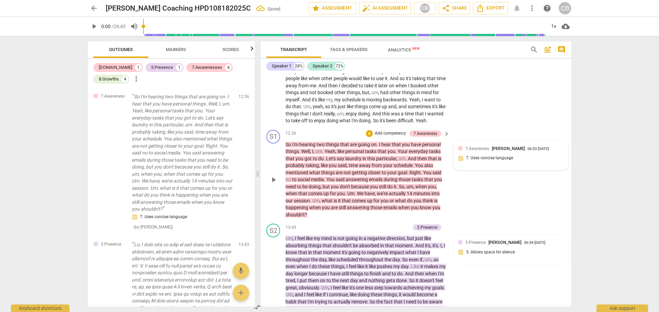
click at [547, 166] on div "7.Awareness [PERSON_NAME] 06:53 [DATE] 7. Uses concise language" at bounding box center [511, 155] width 106 height 21
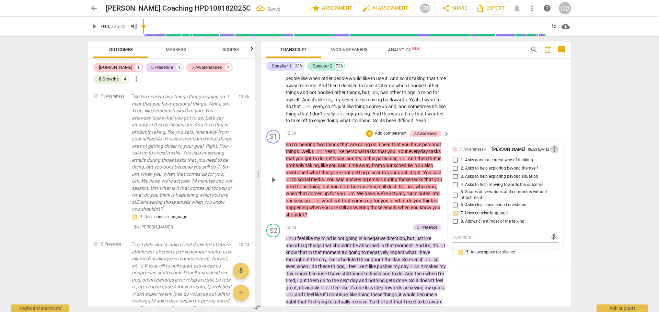
click at [553, 154] on span "more_vert" at bounding box center [554, 149] width 8 height 8
click at [556, 177] on li "Delete" at bounding box center [559, 177] width 24 height 13
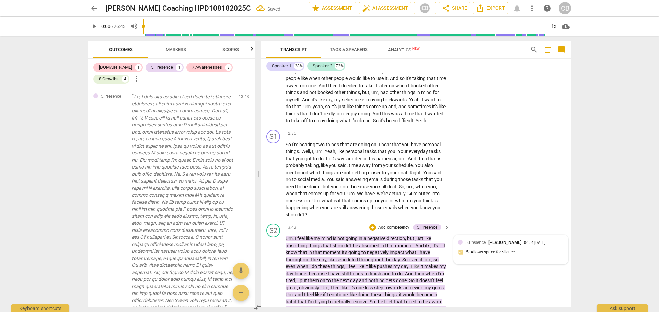
click at [537, 253] on div "5.Presence [PERSON_NAME] 06:54 [DATE] 5. Allows space for silence" at bounding box center [510, 249] width 114 height 29
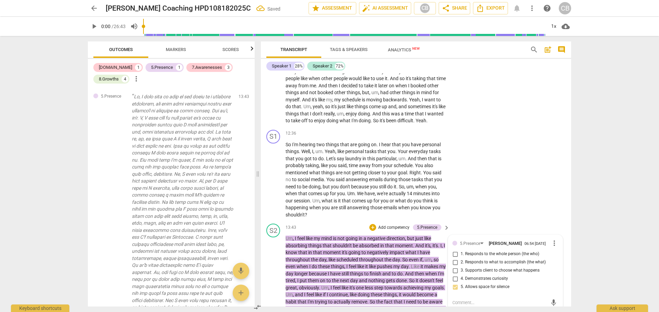
scroll to position [1436, 0]
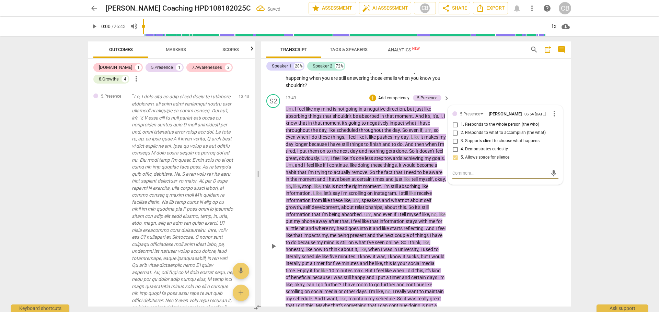
click at [551, 118] on span "more_vert" at bounding box center [554, 114] width 8 height 8
click at [561, 143] on li "Delete" at bounding box center [559, 141] width 24 height 13
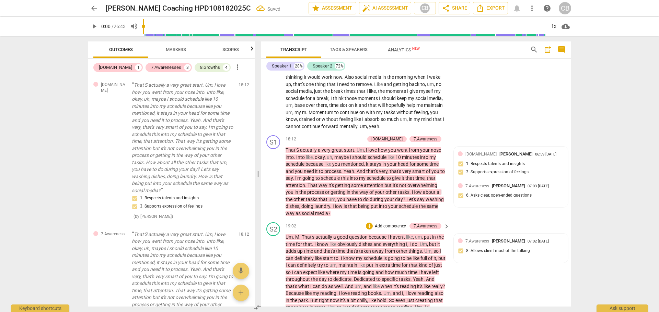
scroll to position [1744, 0]
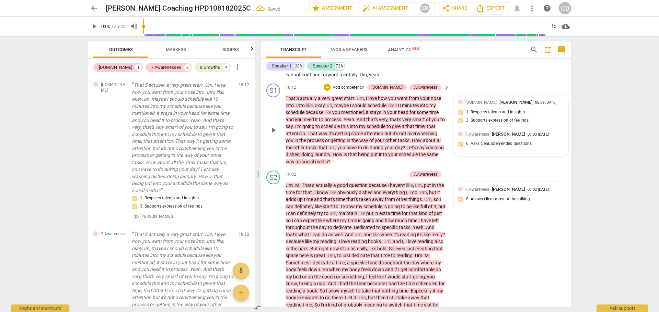
click at [528, 128] on div "[DOMAIN_NAME] [PERSON_NAME] 06:59 [DATE] 1. Respects talents and insights 3. Su…" at bounding box center [511, 113] width 106 height 29
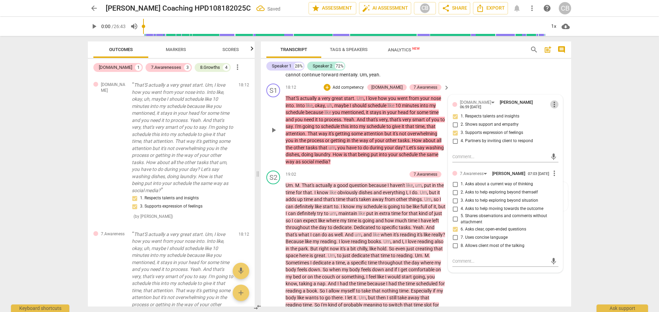
click at [550, 109] on span "more_vert" at bounding box center [554, 104] width 8 height 8
click at [554, 139] on li "Delete" at bounding box center [559, 137] width 24 height 13
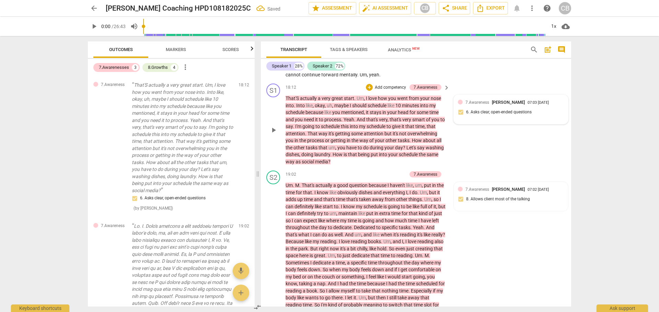
click at [545, 120] on div "7.Awareness [PERSON_NAME] 07:03 [DATE] 6. Asks clear, open-ended questions" at bounding box center [511, 109] width 106 height 21
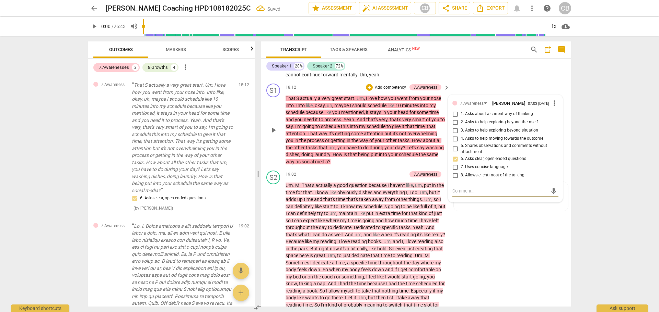
click at [551, 107] on span "more_vert" at bounding box center [554, 103] width 8 height 8
click at [565, 140] on li "Delete" at bounding box center [559, 138] width 24 height 13
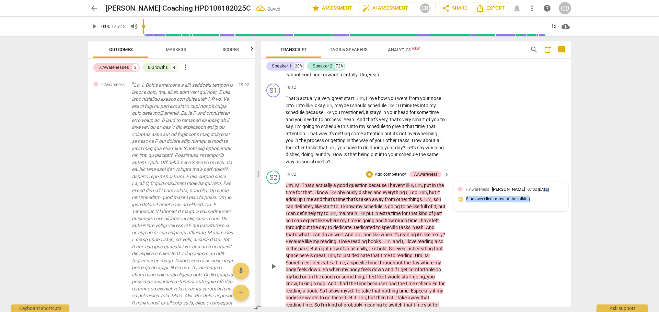
drag, startPoint x: 541, startPoint y: 209, endPoint x: 542, endPoint y: 214, distance: 5.2
click at [542, 207] on div "7.Awareness [PERSON_NAME] 07:02 [DATE] 8. Allows client most of the talking" at bounding box center [511, 196] width 106 height 21
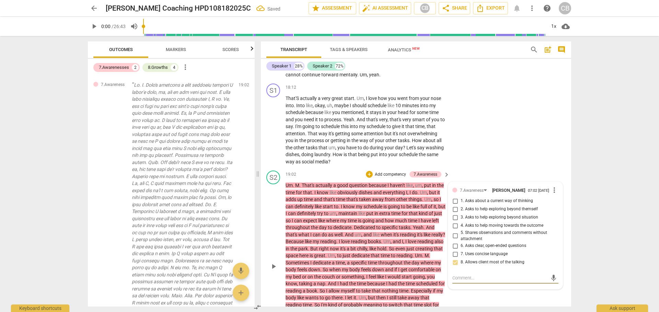
click at [555, 194] on span "more_vert" at bounding box center [554, 190] width 8 height 8
click at [558, 225] on li "Delete" at bounding box center [559, 225] width 24 height 13
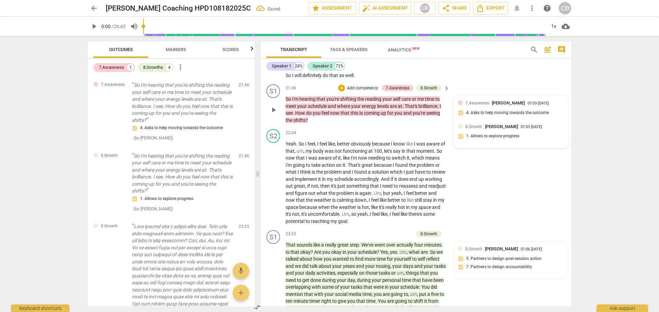
scroll to position [2019, 0]
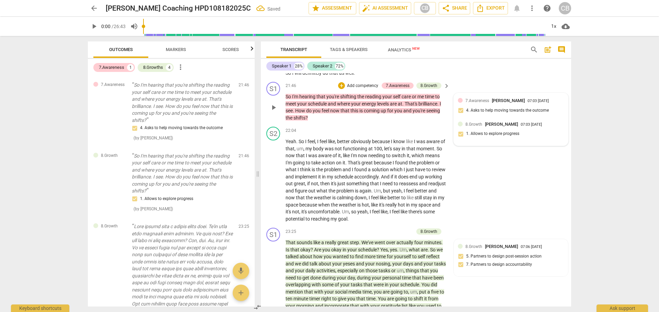
click at [541, 118] on div "7.Awareness [PERSON_NAME] 07:03 [DATE] 4. Asks to help moving towards the outco…" at bounding box center [511, 107] width 106 height 21
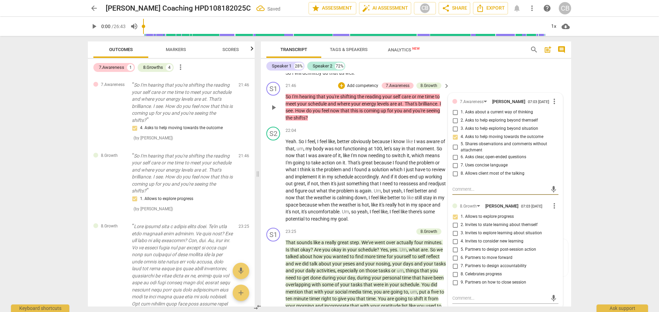
click at [552, 106] on span "more_vert" at bounding box center [554, 101] width 8 height 8
drag, startPoint x: 567, startPoint y: 145, endPoint x: 365, endPoint y: 25, distance: 234.9
click at [567, 146] on li "Delete" at bounding box center [559, 143] width 24 height 13
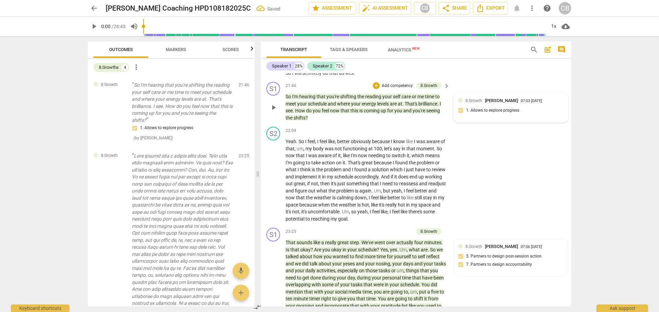
click at [539, 118] on div "8.Growth [PERSON_NAME] 07:03 [DATE] 1. Allows to explore progress" at bounding box center [511, 107] width 106 height 21
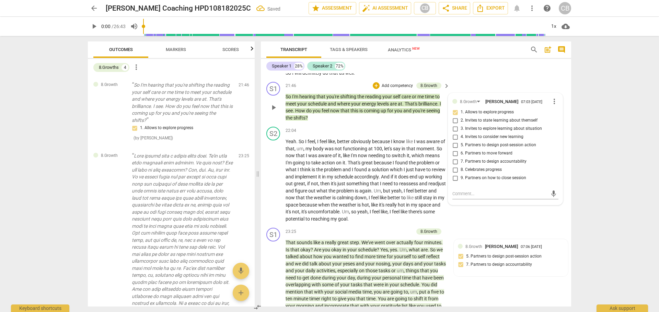
click at [554, 106] on div "8.Growth [PERSON_NAME] 07:03 [DATE] more_vert" at bounding box center [505, 101] width 106 height 8
click at [550, 106] on span "more_vert" at bounding box center [554, 101] width 8 height 8
click at [558, 143] on li "Delete" at bounding box center [559, 143] width 24 height 13
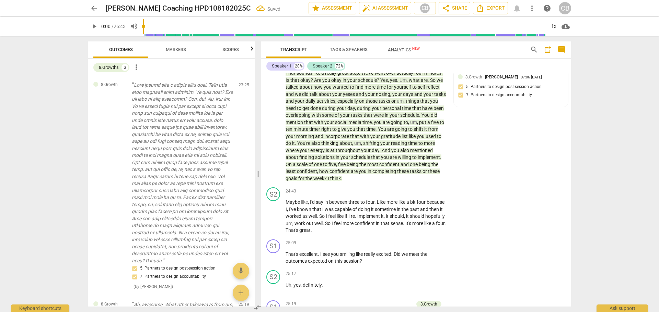
scroll to position [2190, 0]
drag, startPoint x: 518, startPoint y: 106, endPoint x: 521, endPoint y: 109, distance: 3.6
click at [519, 101] on div "8.Growth [PERSON_NAME] 07:06 [DATE] 5. Partners to design post-session action 7…" at bounding box center [511, 86] width 106 height 29
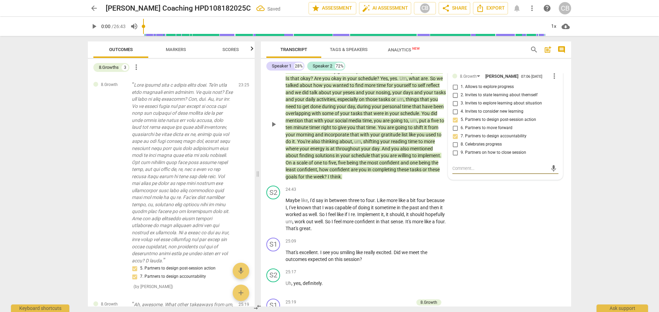
click at [553, 80] on span "more_vert" at bounding box center [554, 76] width 8 height 8
click at [559, 116] on li "Delete" at bounding box center [559, 118] width 24 height 13
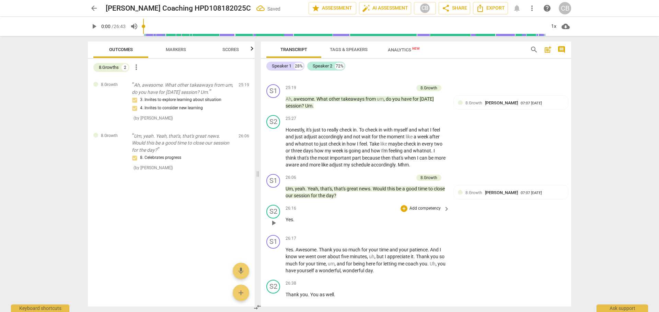
scroll to position [2430, 0]
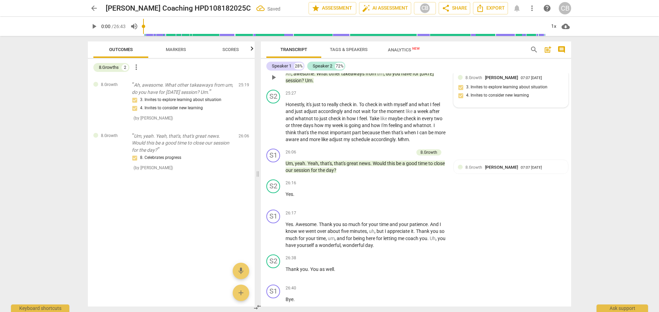
click at [520, 104] on div "8.Growth [PERSON_NAME] 07:07 [DATE] 3. Invites to explore learning about situat…" at bounding box center [511, 88] width 106 height 29
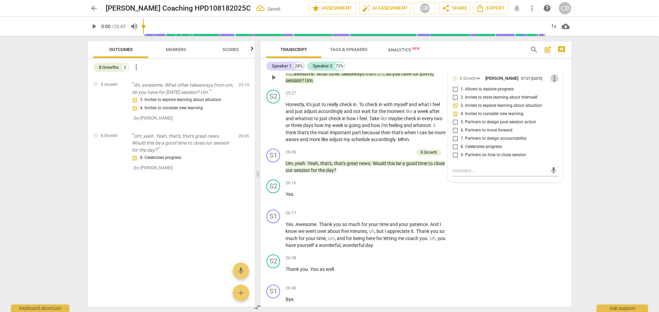
click at [550, 83] on span "more_vert" at bounding box center [554, 78] width 8 height 8
click at [555, 117] on li "Delete" at bounding box center [559, 120] width 24 height 13
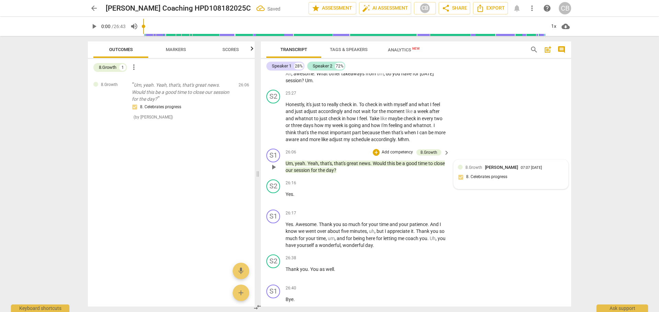
click at [534, 170] on div "07:07 [DATE]" at bounding box center [530, 168] width 21 height 4
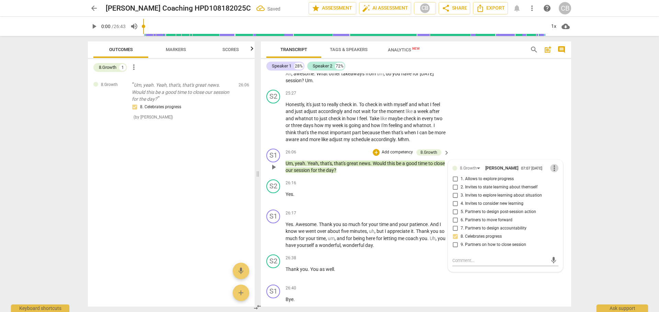
click at [550, 173] on span "more_vert" at bounding box center [554, 168] width 8 height 8
click at [561, 211] on li "Delete" at bounding box center [559, 210] width 24 height 13
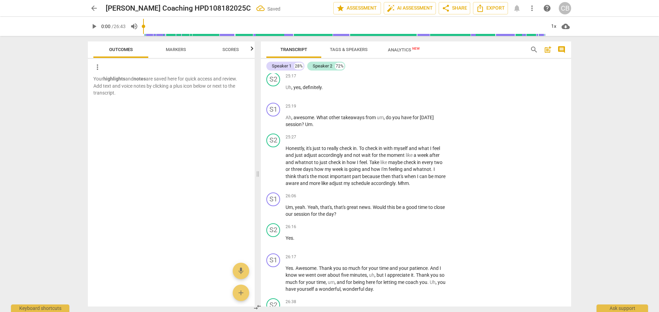
scroll to position [2215, 0]
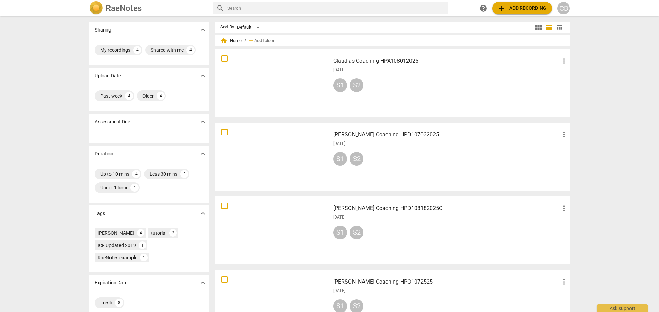
click at [422, 138] on h3 "[PERSON_NAME] Coaching HPD107032025" at bounding box center [446, 135] width 226 height 8
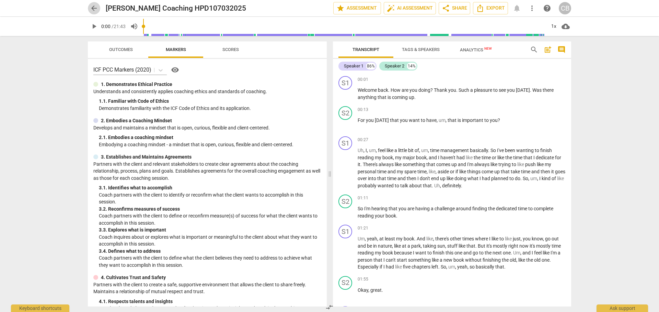
click at [94, 8] on span "arrow_back" at bounding box center [94, 8] width 8 height 8
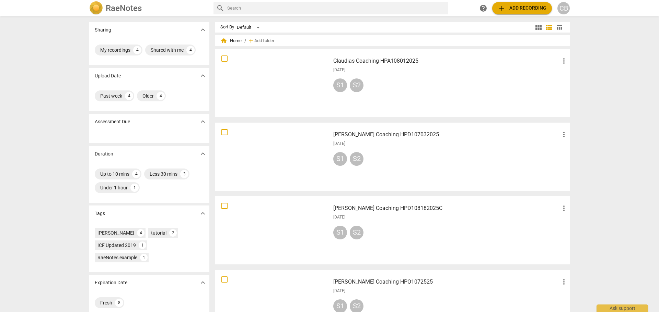
click at [460, 99] on div "Claudias Coaching HPA108012025 more_vert [DATE] S1 S2" at bounding box center [451, 82] width 246 height 63
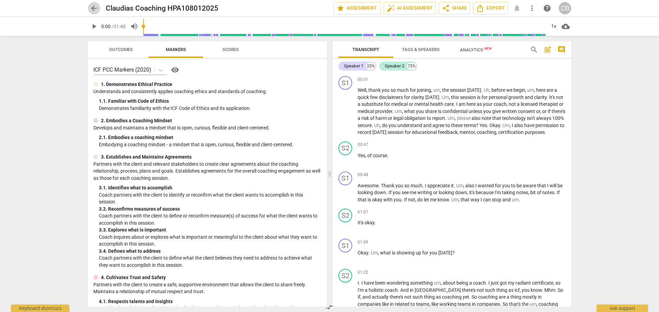
click at [88, 10] on span "arrow_back" at bounding box center [94, 8] width 12 height 8
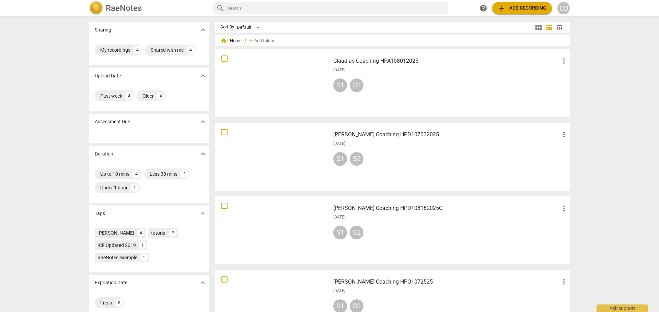
click at [517, 7] on span "add Add recording" at bounding box center [521, 8] width 49 height 8
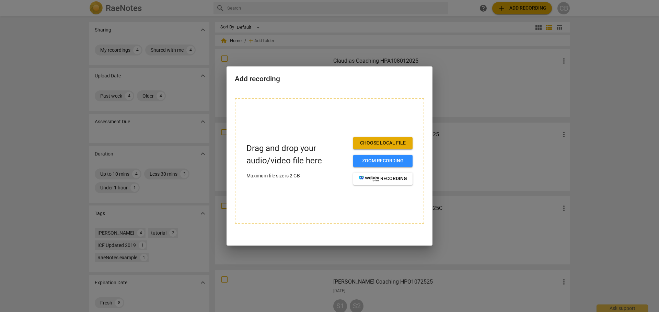
click at [395, 141] on span "Choose local file" at bounding box center [382, 143] width 48 height 7
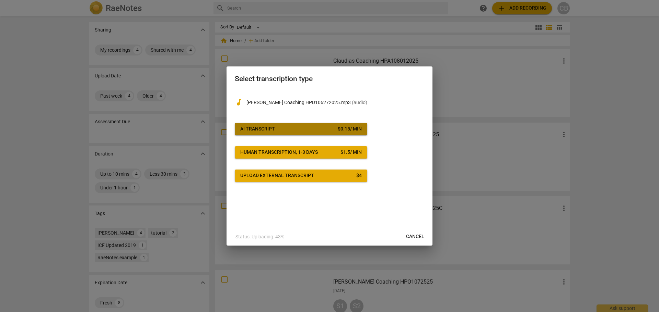
click at [258, 128] on div "AI Transcript" at bounding box center [257, 129] width 35 height 7
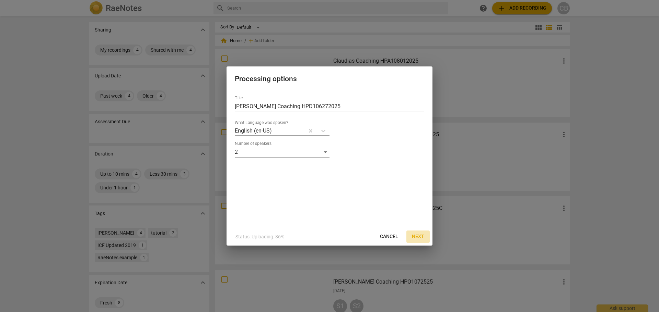
click at [416, 237] on span "Next" at bounding box center [418, 237] width 12 height 7
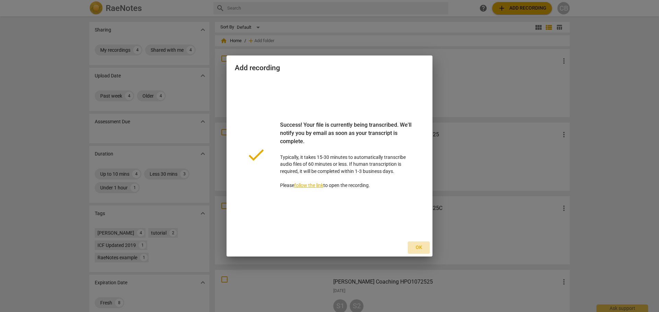
click at [417, 249] on span "Ok" at bounding box center [418, 248] width 11 height 7
